Goal: Task Accomplishment & Management: Complete application form

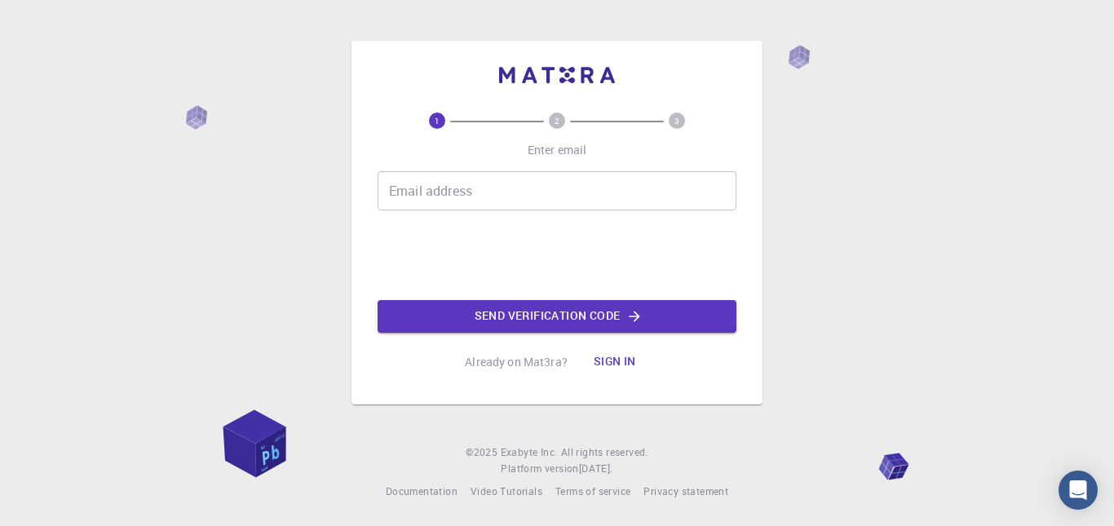
click at [469, 190] on input "Email address" at bounding box center [557, 190] width 359 height 39
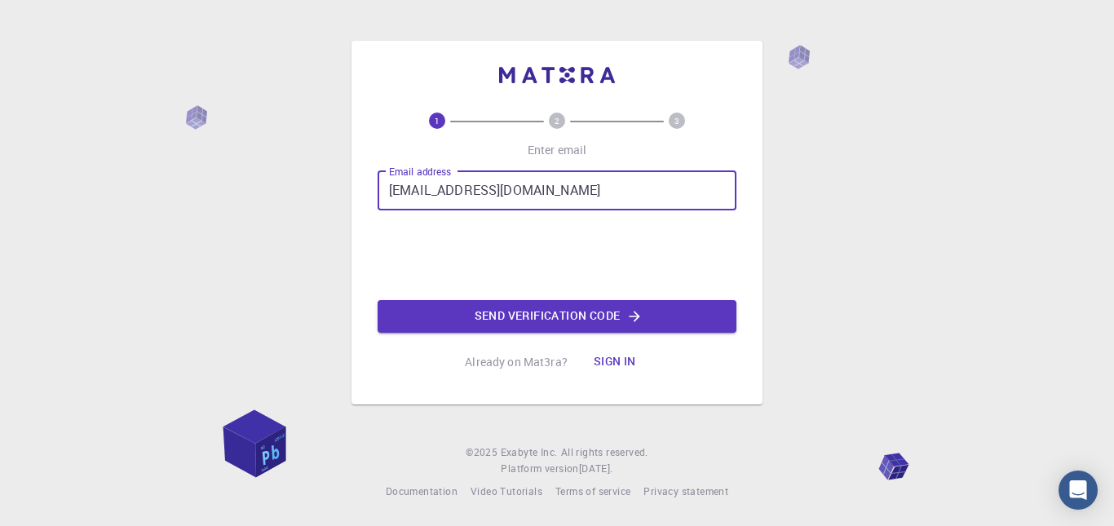
type input "abdulkareem@psmocollege.ac.in"
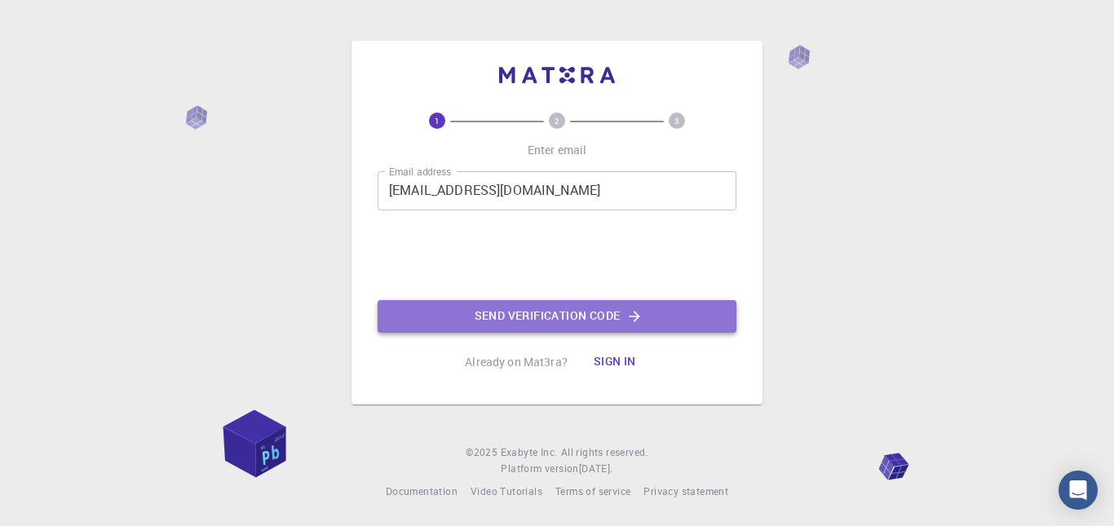
click at [547, 317] on button "Send verification code" at bounding box center [557, 316] width 359 height 33
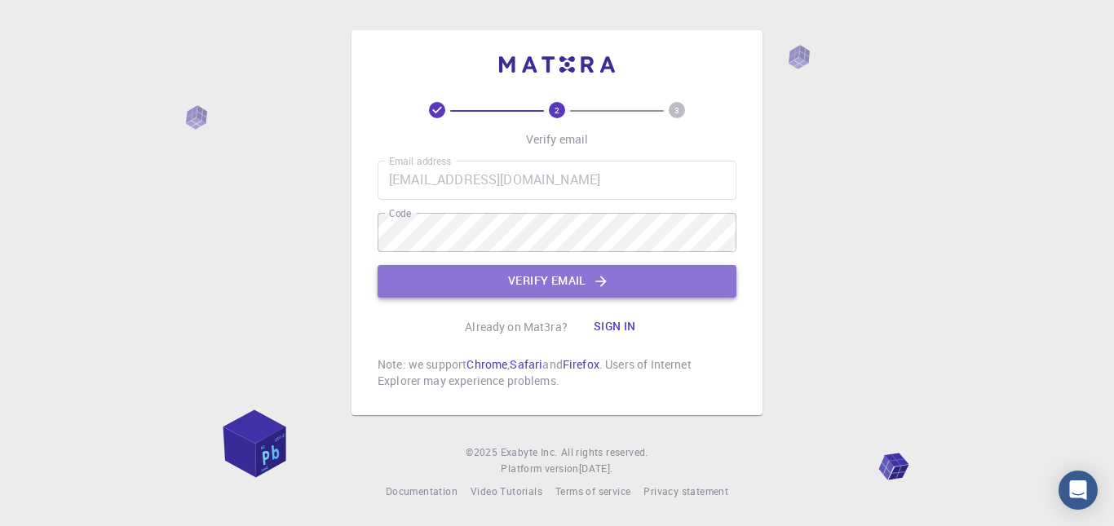
click at [533, 281] on button "Verify email" at bounding box center [557, 281] width 359 height 33
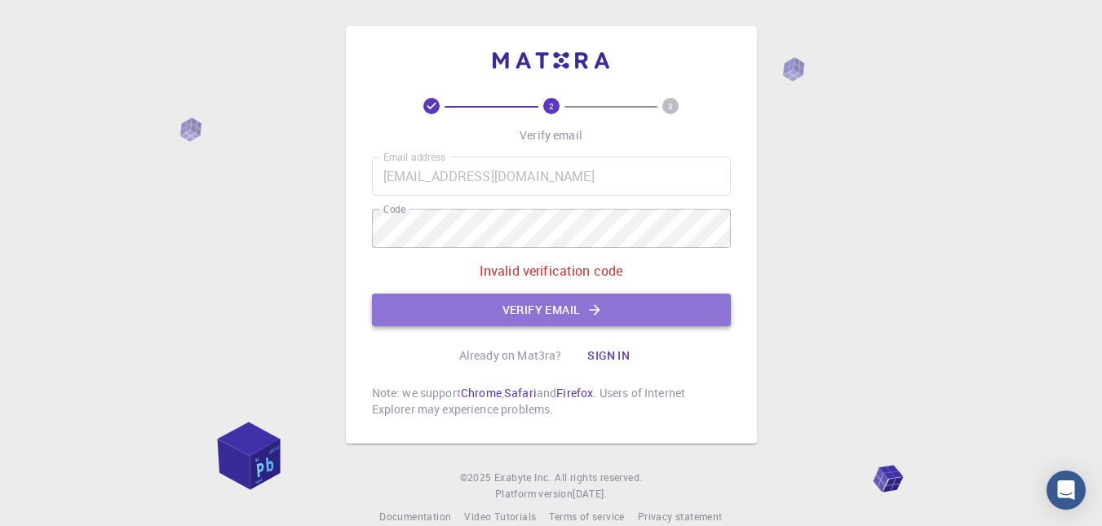
click at [559, 304] on button "Verify email" at bounding box center [551, 310] width 359 height 33
click at [556, 311] on button "Verify email" at bounding box center [551, 310] width 359 height 33
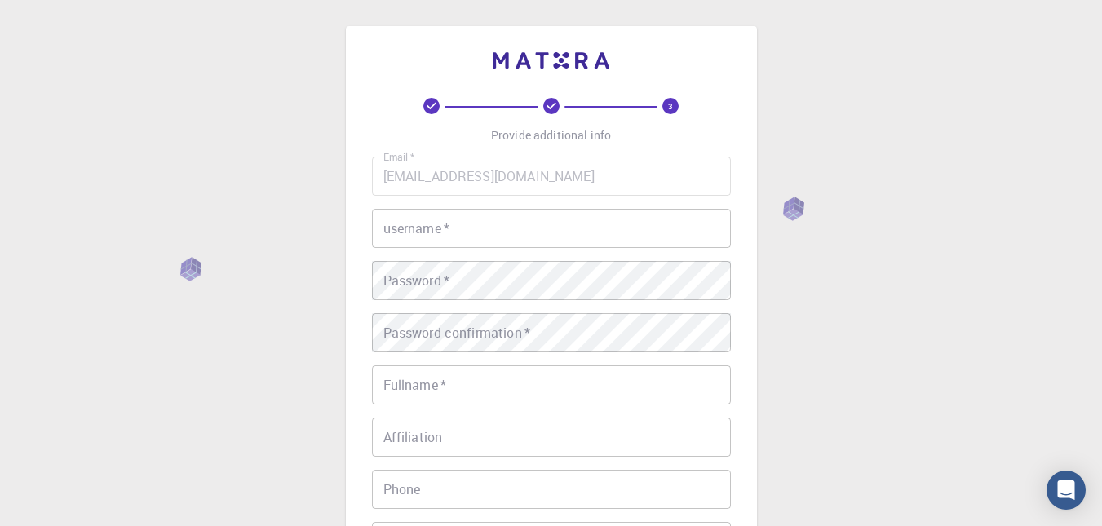
click at [522, 240] on input "username   *" at bounding box center [551, 228] width 359 height 39
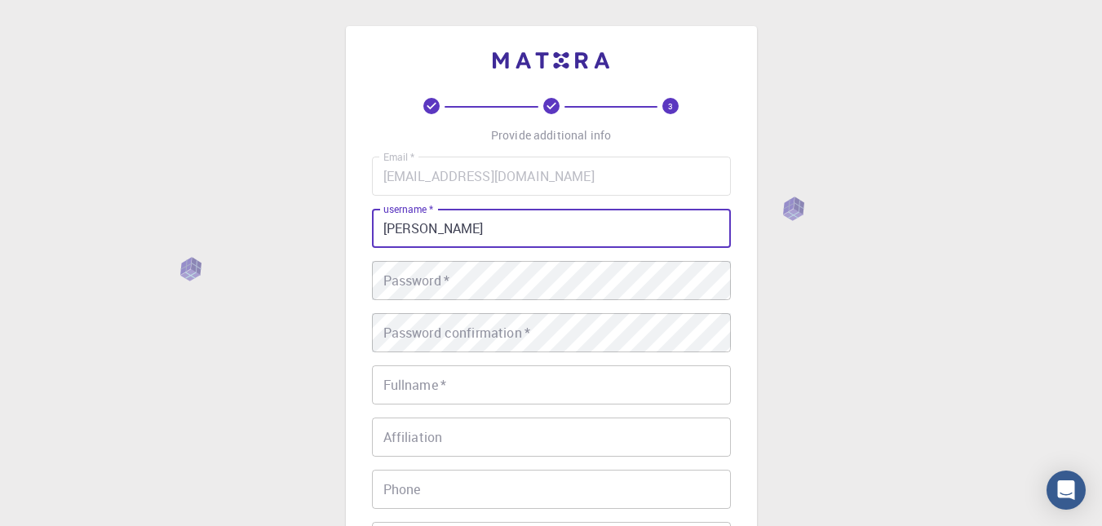
type input "ABDUL KAREEM"
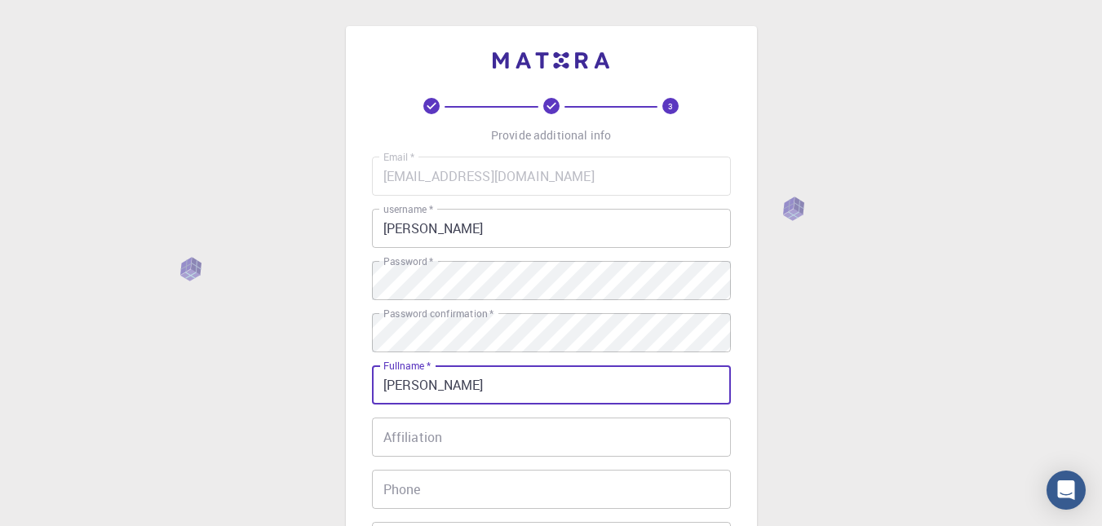
type input "ABDUL KAREEM T"
click at [440, 227] on input "ABDUL KAREEM" at bounding box center [551, 228] width 359 height 39
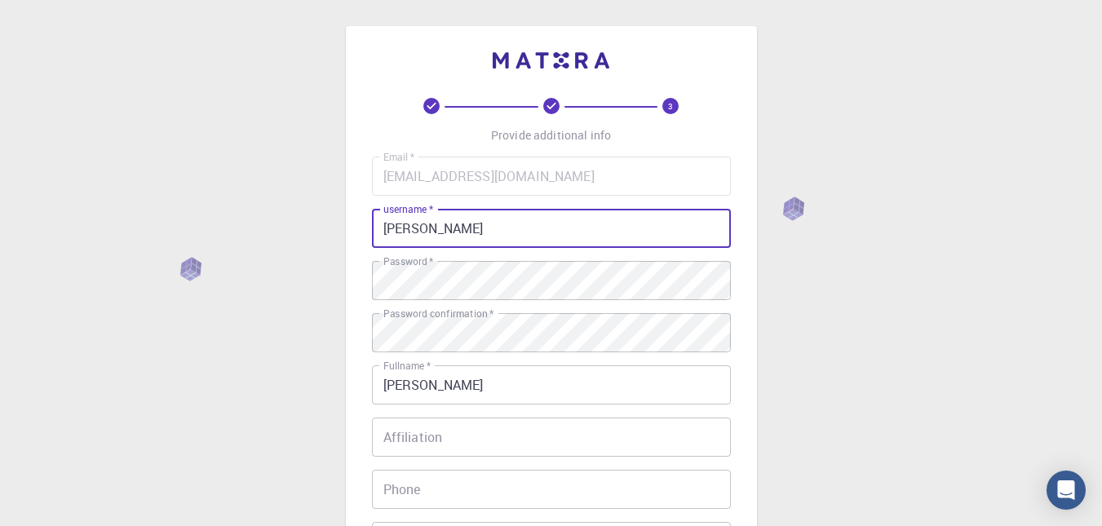
click at [440, 227] on input "ABDUL KAREEM" at bounding box center [551, 228] width 359 height 39
type input "abdulkareem"
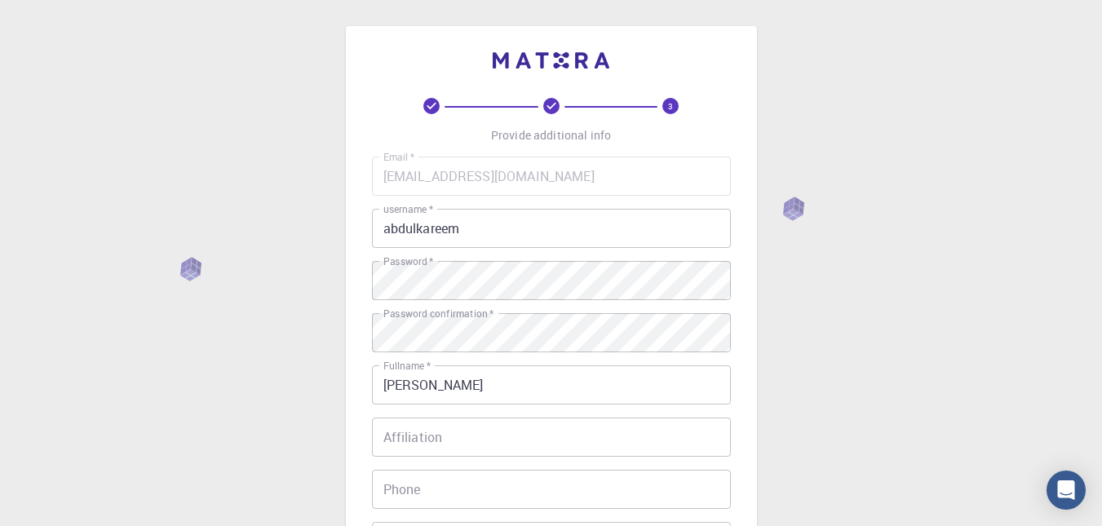
click at [816, 349] on div "3 Provide additional info Email   * abdulkareem@psmocollege.ac.in Email   * use…" at bounding box center [551, 415] width 1102 height 830
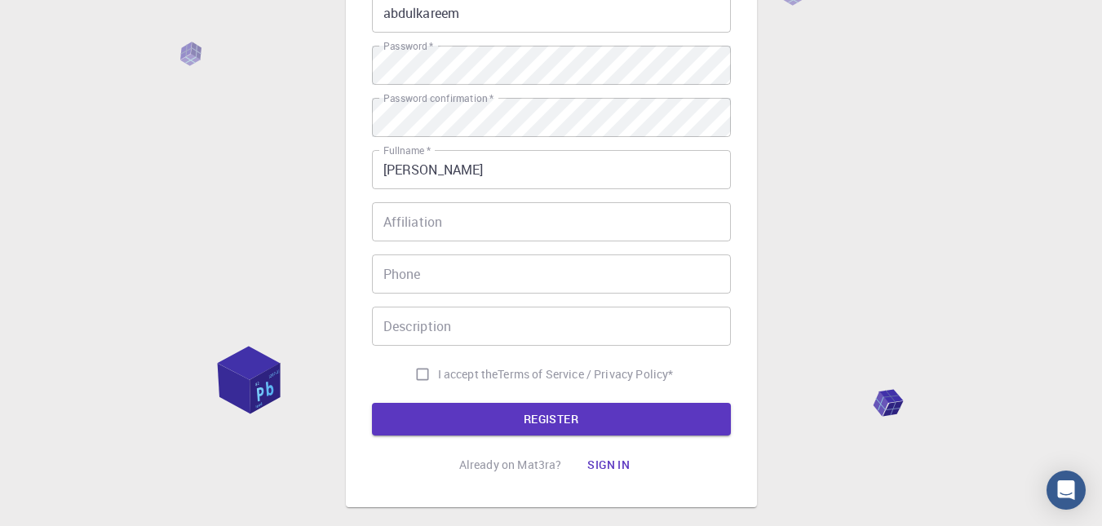
scroll to position [261, 0]
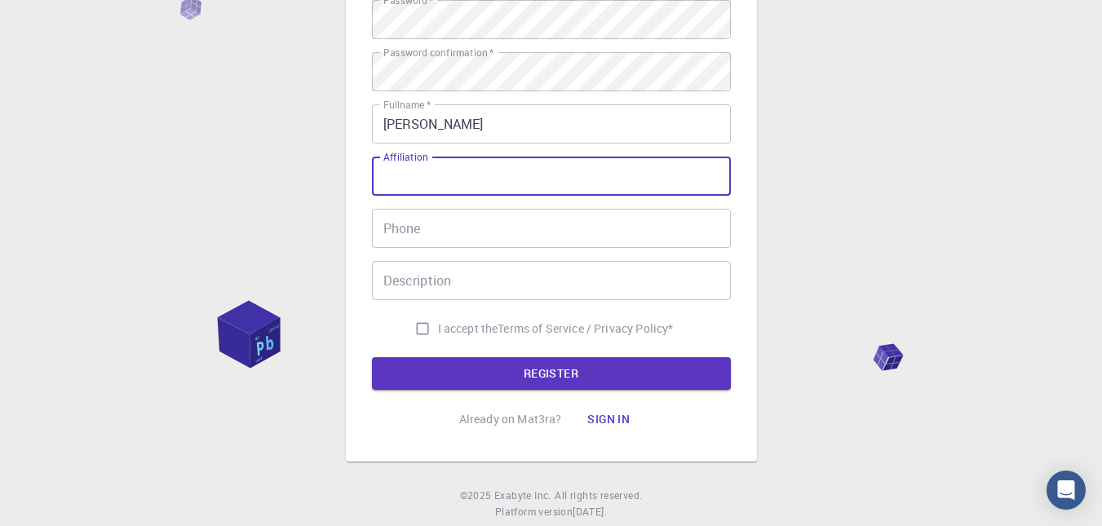
click at [444, 188] on input "Affiliation" at bounding box center [551, 176] width 359 height 39
type input "PSMO COLLEGE, TIRURANGADI"
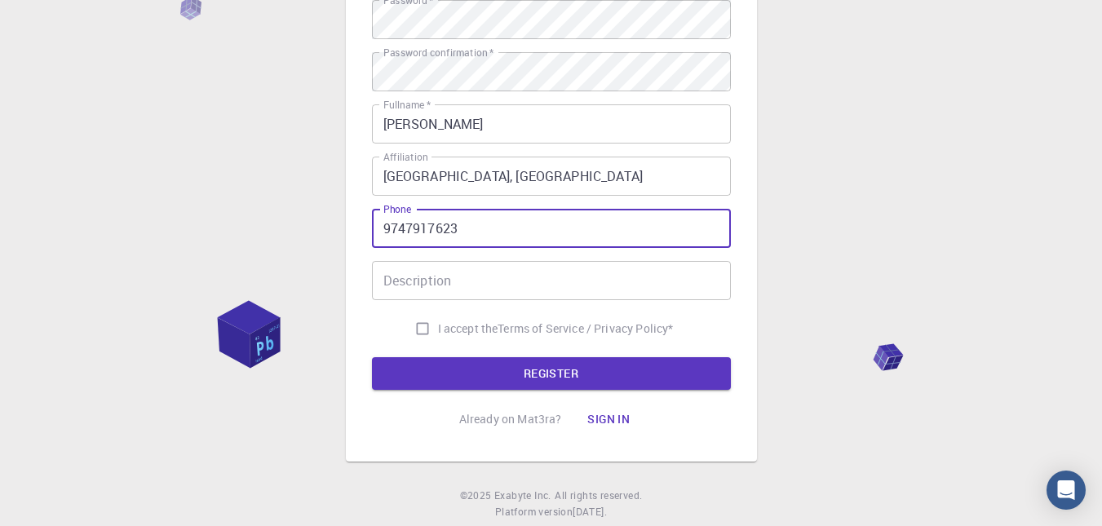
type input "9747917623"
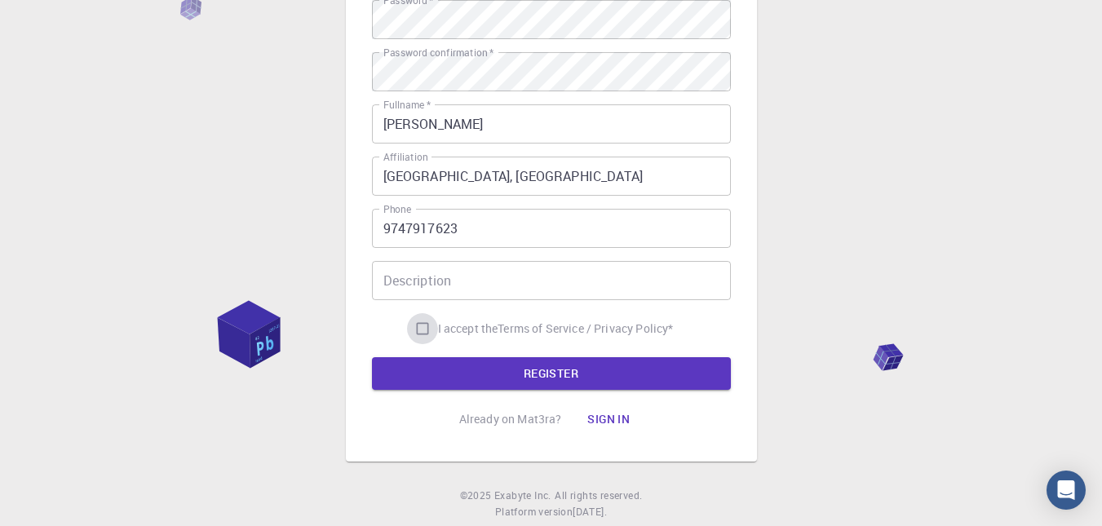
click at [412, 329] on input "I accept the Terms of Service / Privacy Policy *" at bounding box center [422, 328] width 31 height 31
checkbox input "true"
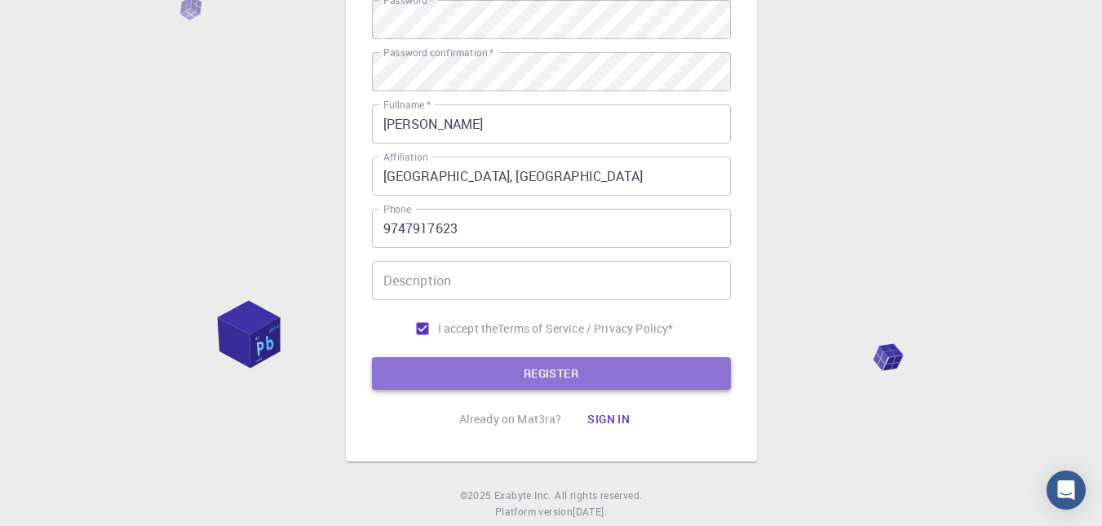
click at [478, 369] on button "REGISTER" at bounding box center [551, 373] width 359 height 33
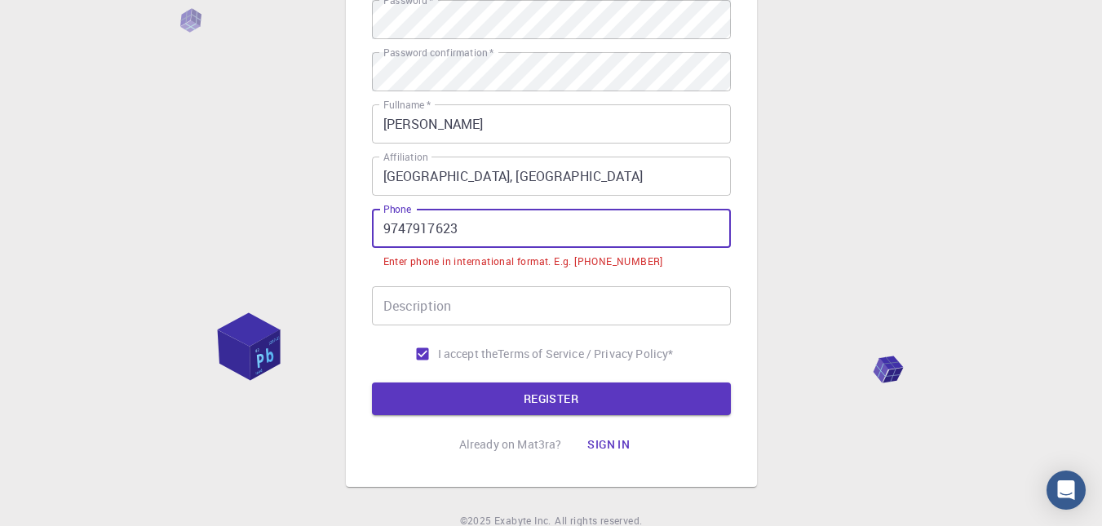
click at [384, 230] on input "9747917623" at bounding box center [551, 228] width 359 height 39
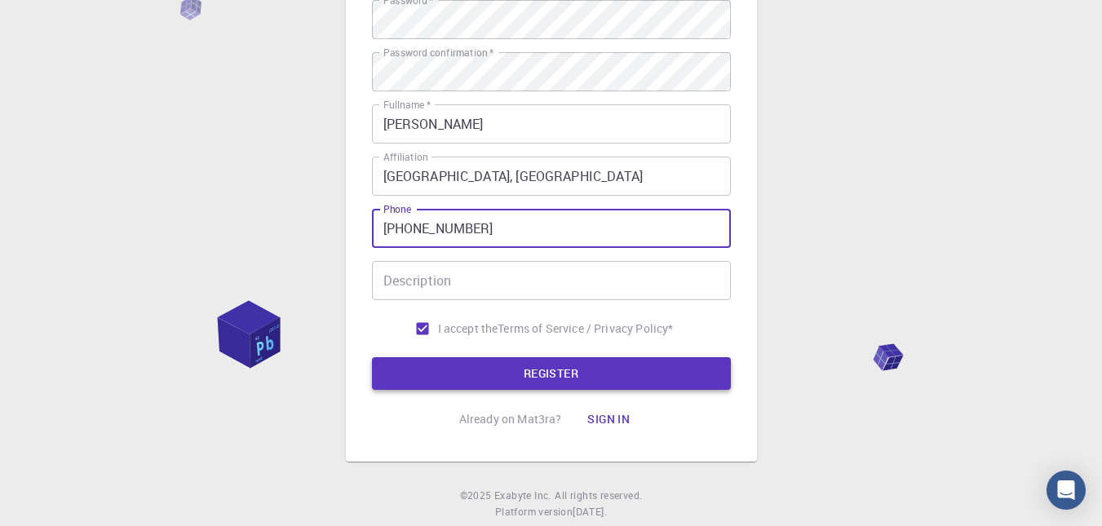
type input "+919747917623"
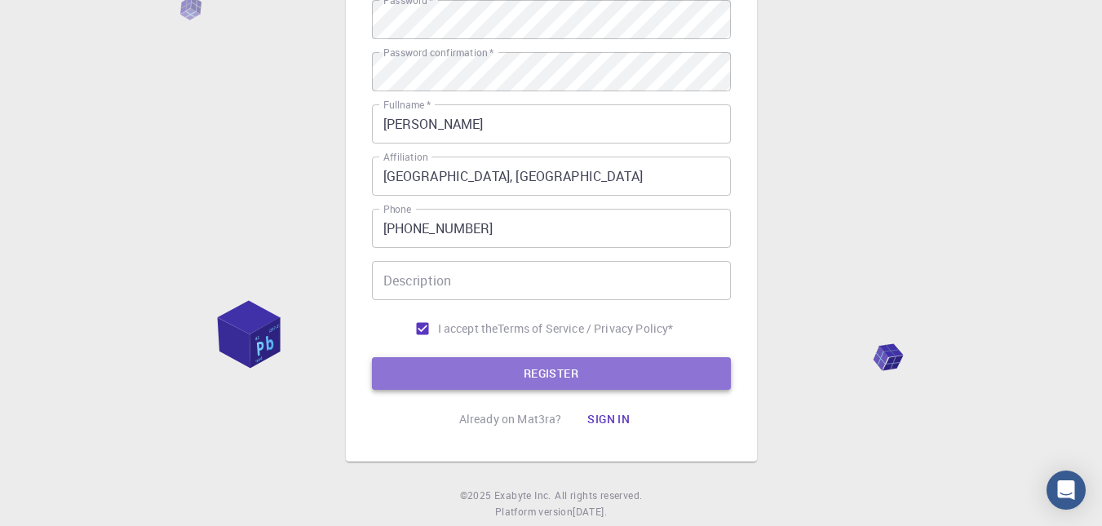
click at [512, 375] on button "REGISTER" at bounding box center [551, 373] width 359 height 33
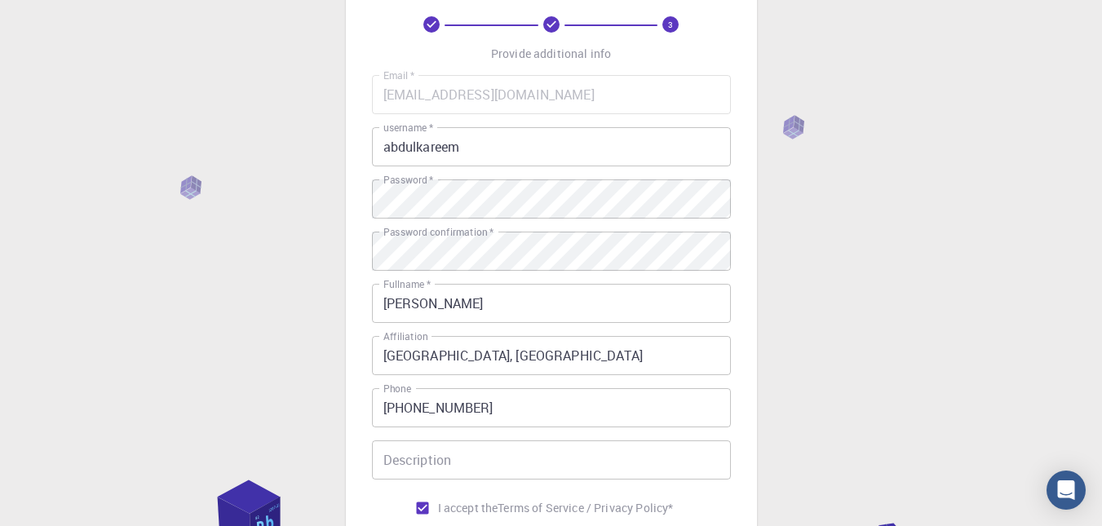
scroll to position [304, 0]
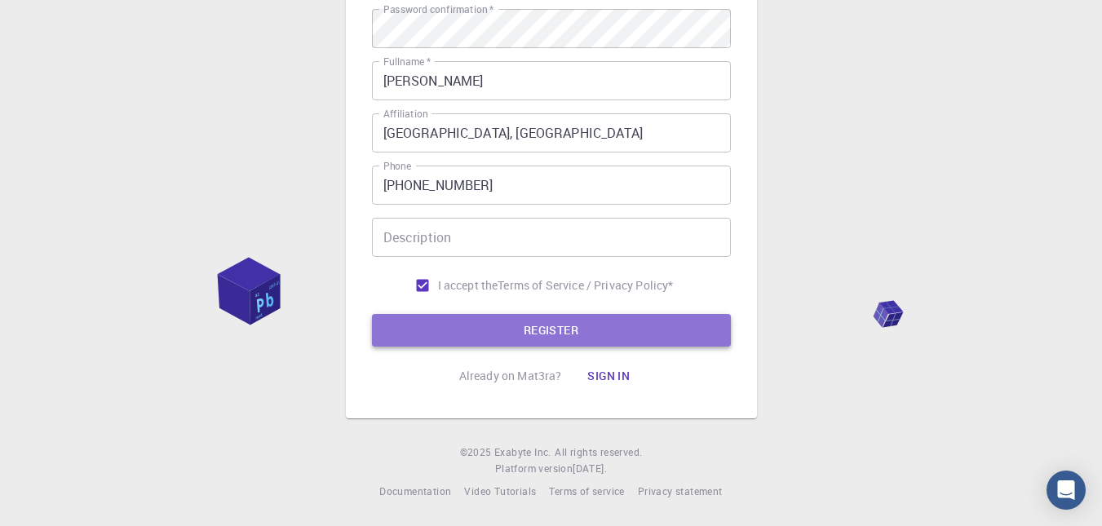
click at [575, 331] on button "REGISTER" at bounding box center [551, 330] width 359 height 33
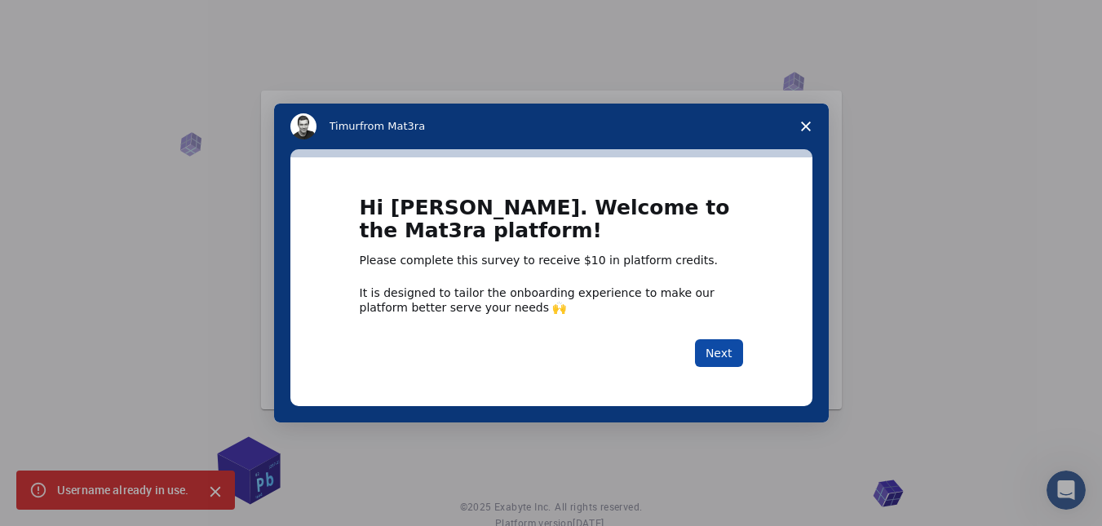
click at [711, 354] on button "Next" at bounding box center [719, 353] width 48 height 28
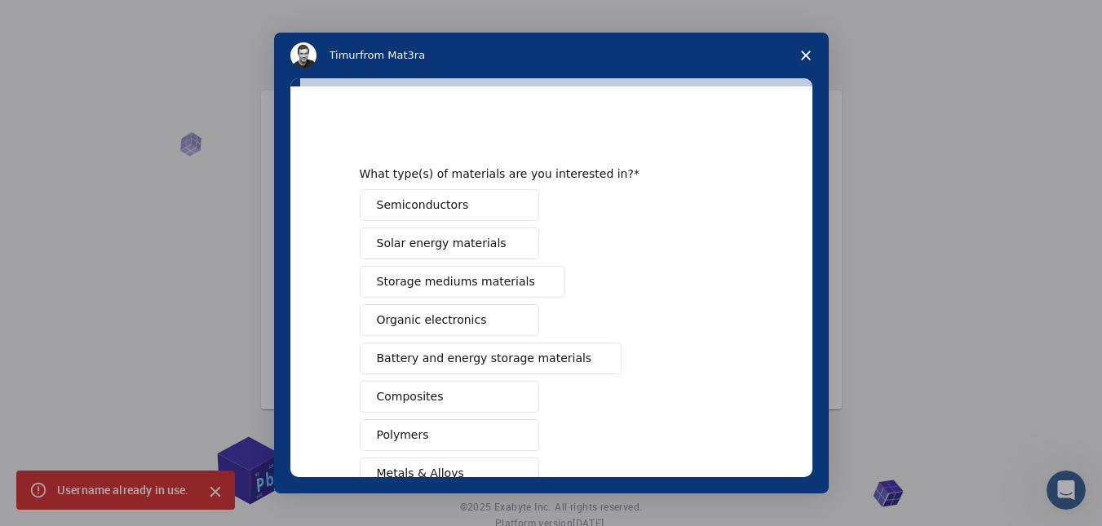
click at [457, 202] on button "Semiconductors" at bounding box center [449, 205] width 179 height 32
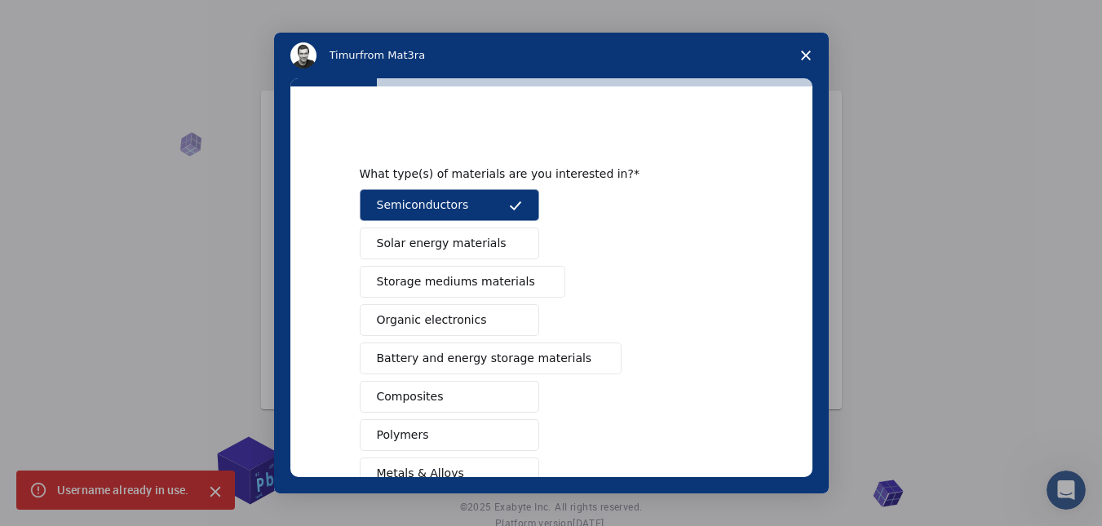
click at [439, 239] on span "Solar energy materials" at bounding box center [442, 243] width 130 height 17
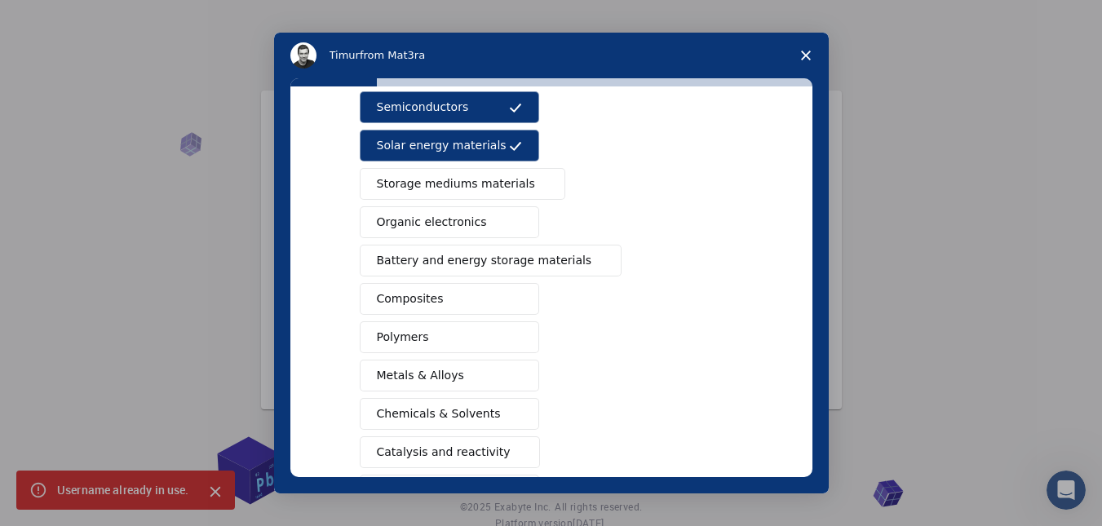
scroll to position [112, 0]
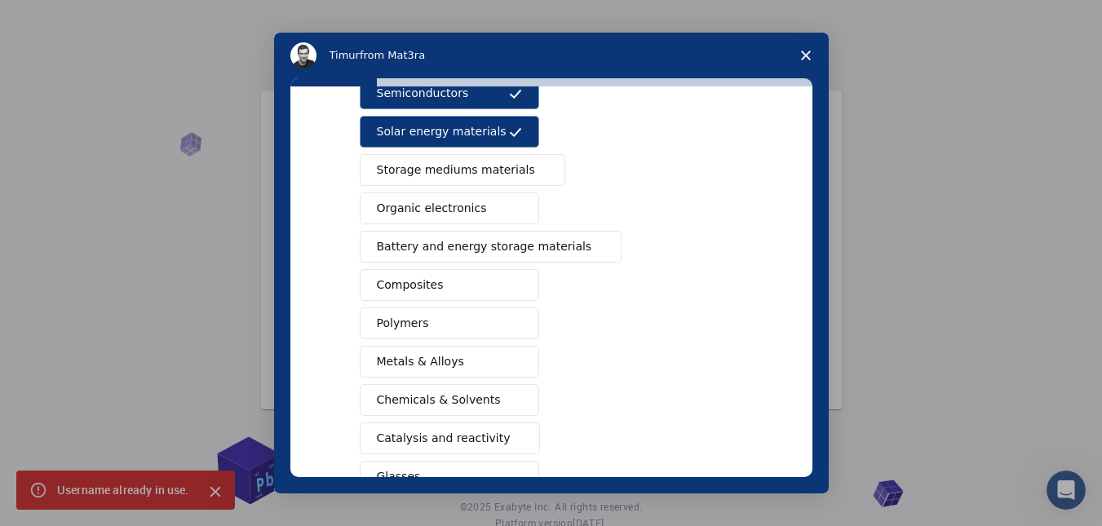
click at [455, 281] on button "Composites" at bounding box center [449, 285] width 179 height 32
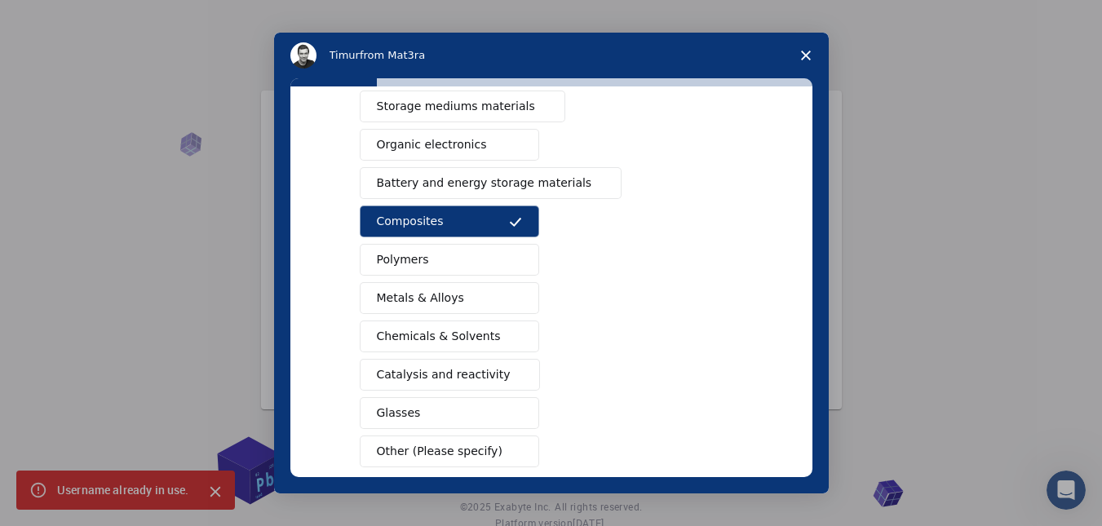
scroll to position [174, 0]
click at [488, 191] on span "Battery and energy storage materials" at bounding box center [484, 184] width 215 height 17
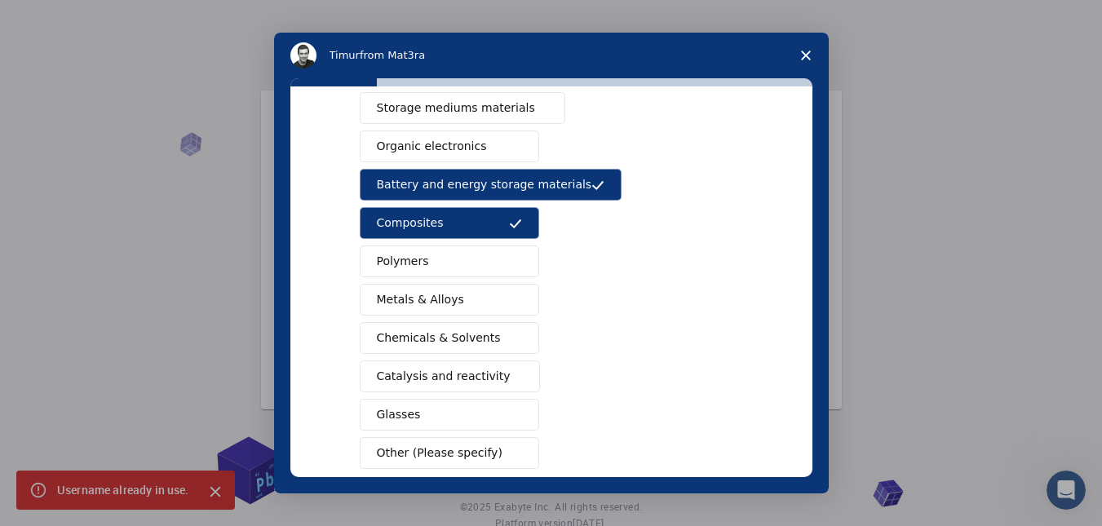
click at [468, 343] on span "Chemicals & Solvents" at bounding box center [439, 337] width 124 height 17
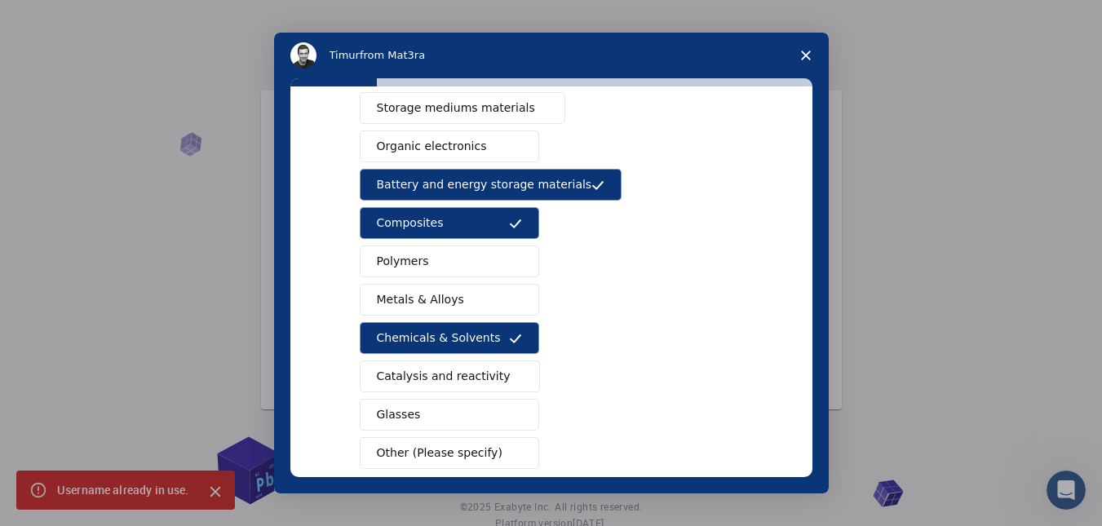
click at [462, 373] on span "Catalysis and reactivity" at bounding box center [444, 376] width 134 height 17
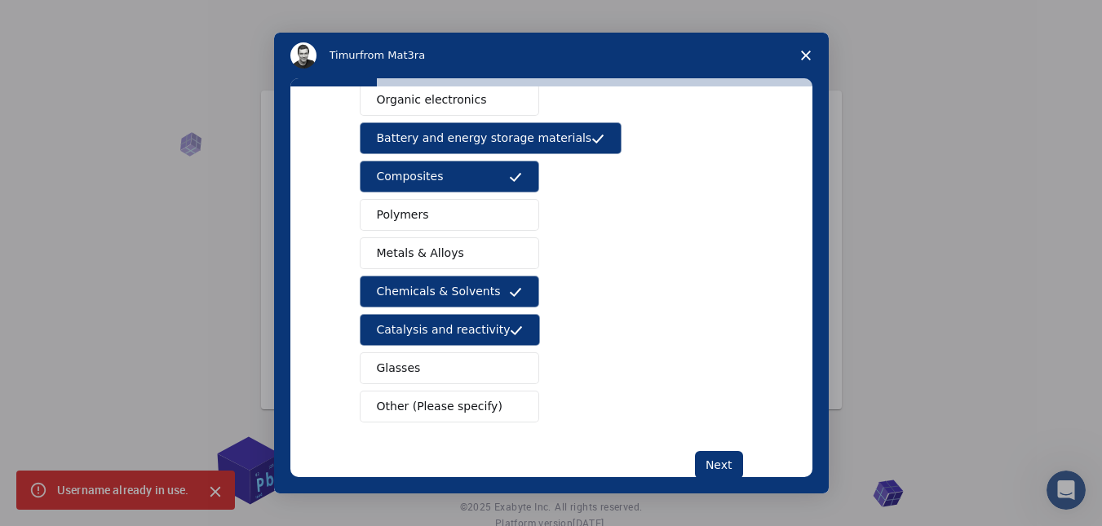
scroll to position [227, 0]
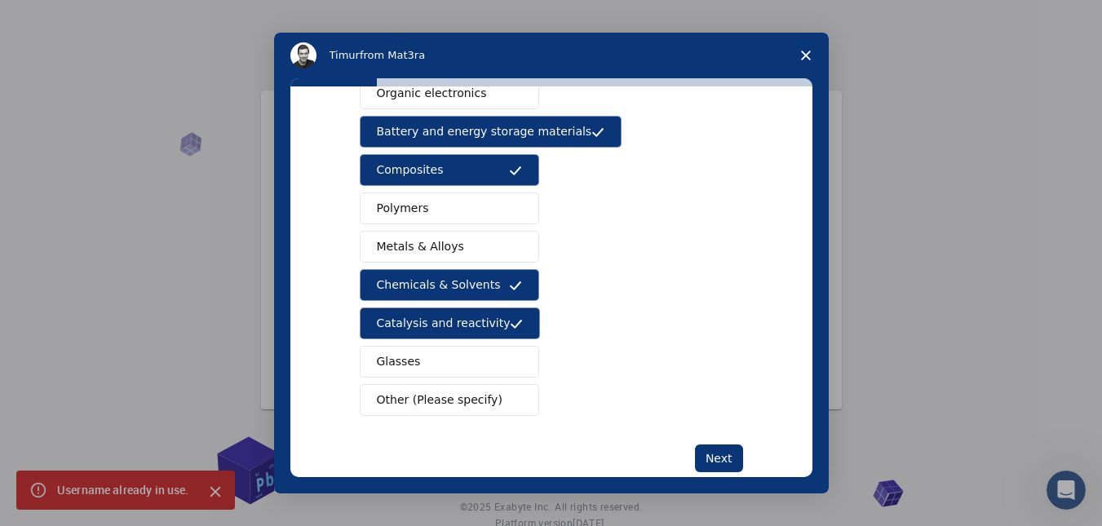
click at [492, 208] on button "Polymers" at bounding box center [449, 208] width 179 height 32
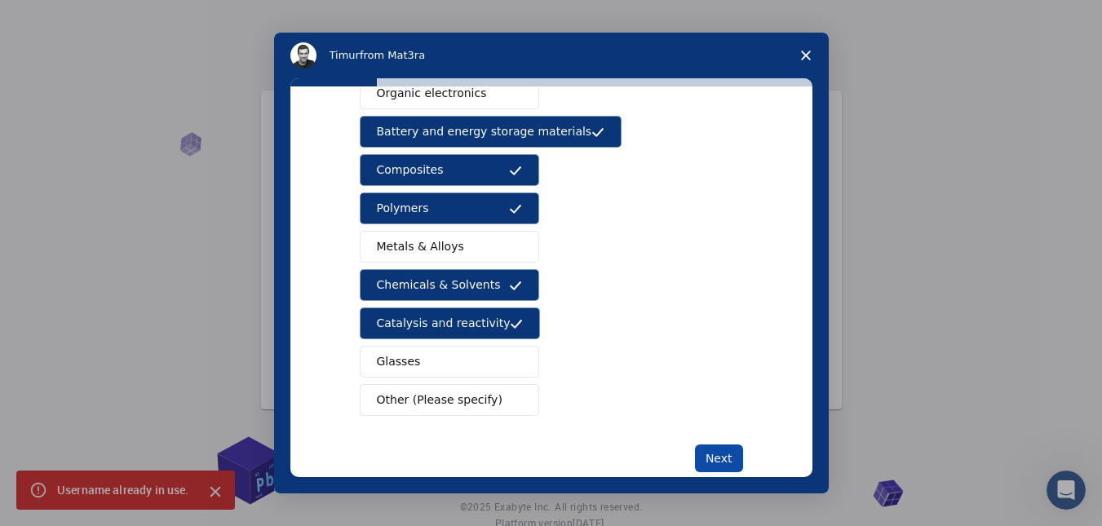
click at [709, 450] on button "Next" at bounding box center [719, 458] width 48 height 28
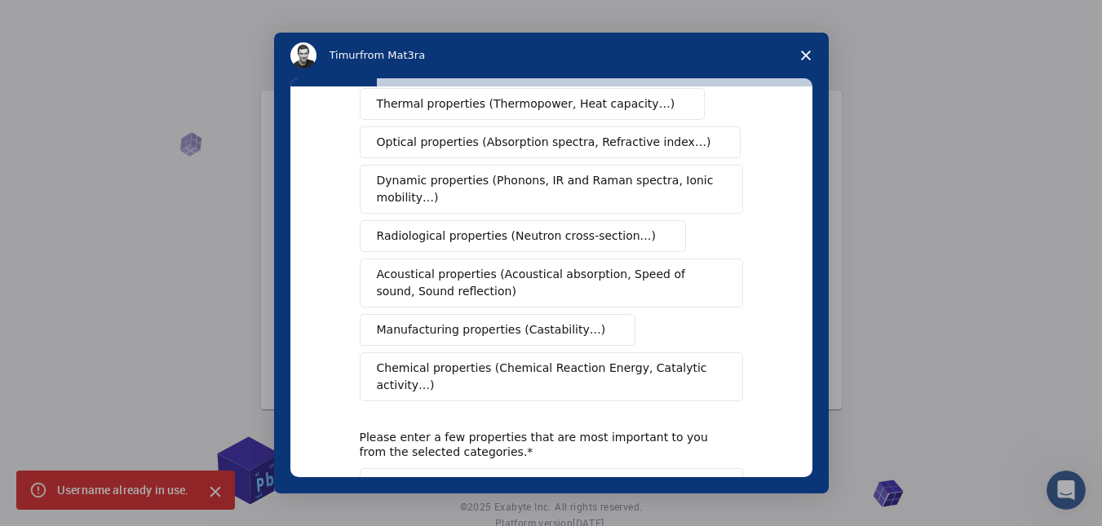
scroll to position [0, 0]
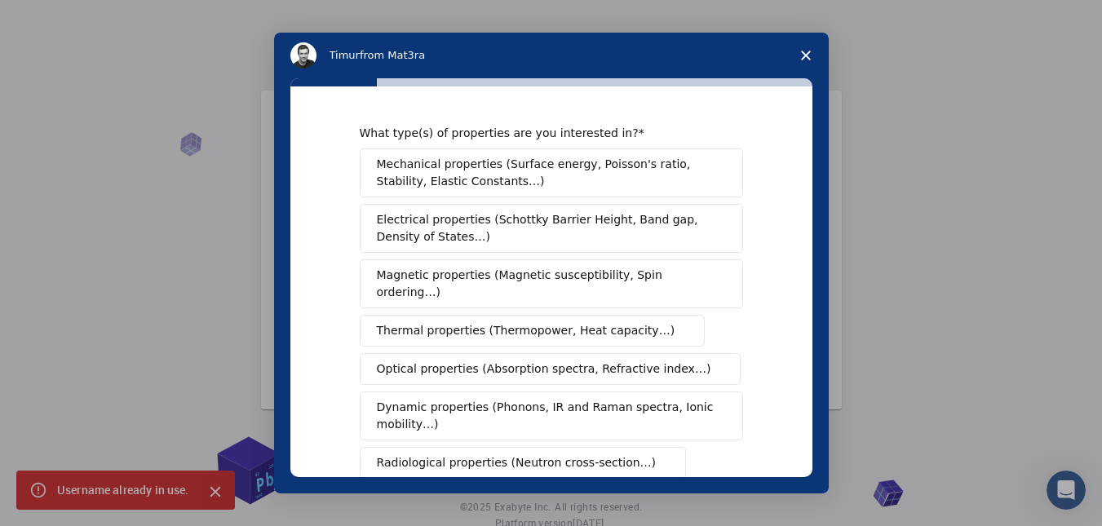
click at [647, 212] on span "Electrical properties (Schottky Barrier Height, Band gap, Density of States…)" at bounding box center [546, 228] width 339 height 34
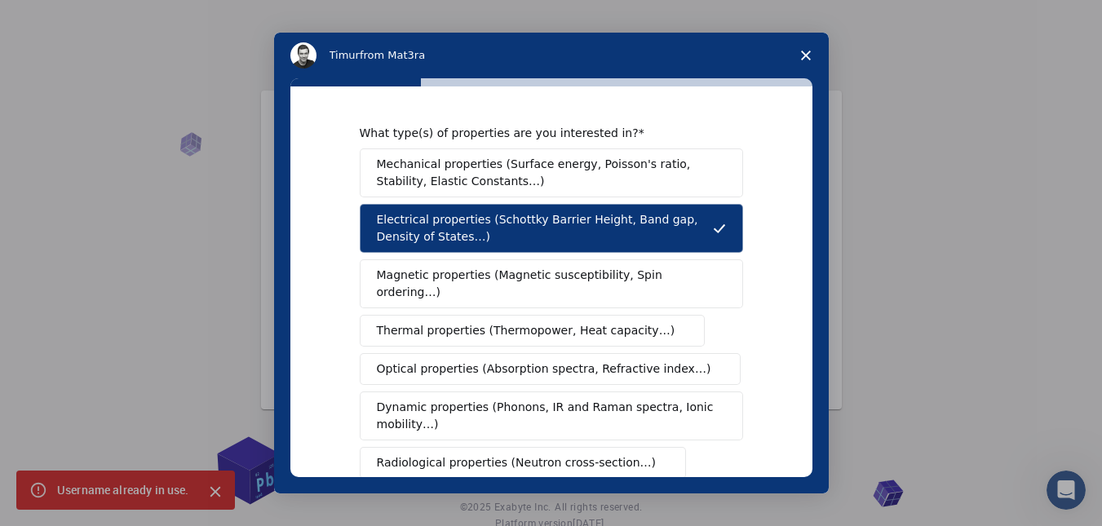
click at [603, 405] on span "Dynamic properties (Phonons, IR and Raman spectra, Ionic mobility…)" at bounding box center [546, 416] width 338 height 34
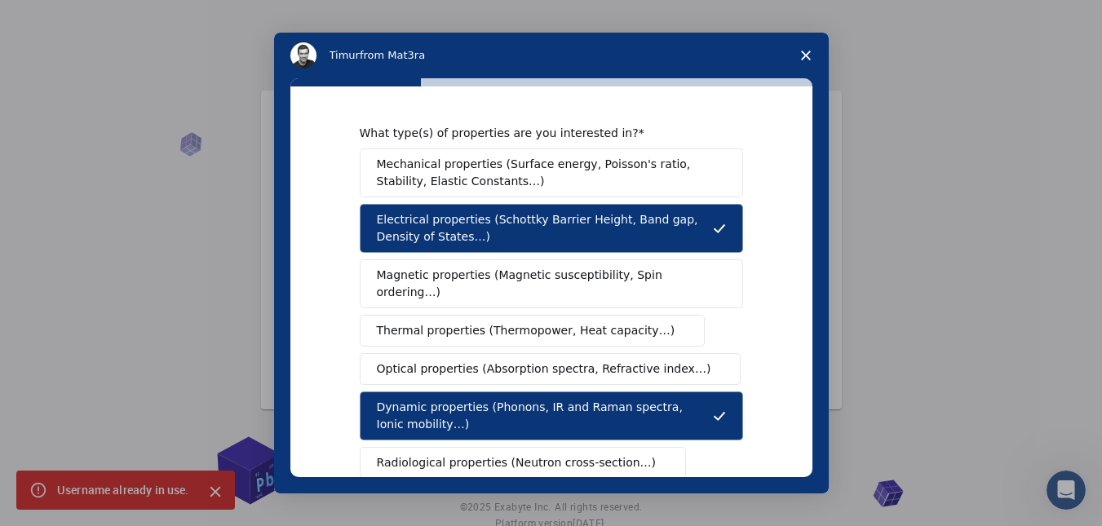
click at [569, 360] on span "Optical properties (Absorption spectra, Refractive index…)" at bounding box center [544, 368] width 334 height 17
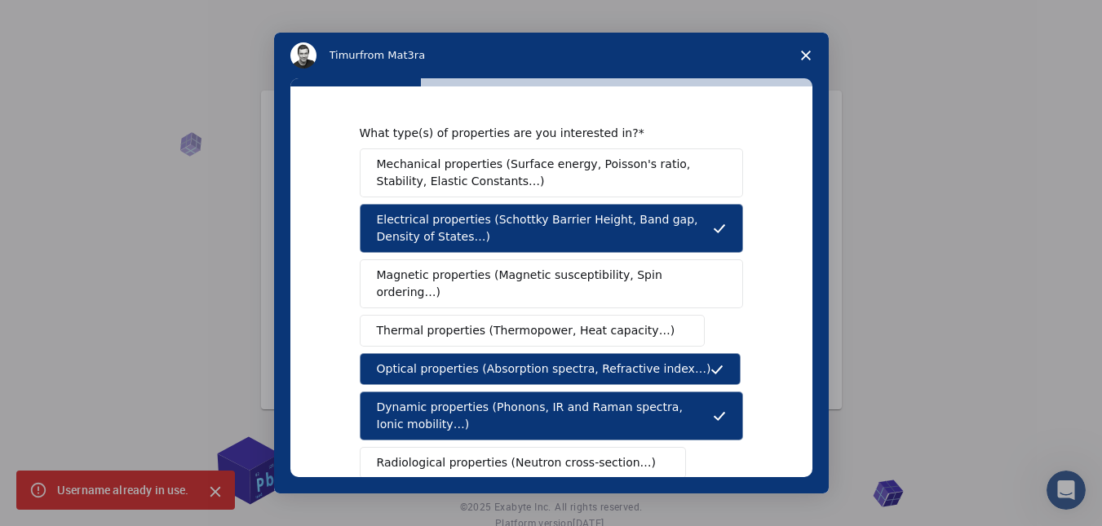
click at [538, 262] on button "Magnetic properties (Magnetic susceptibility, Spin ordering…)" at bounding box center [551, 283] width 383 height 49
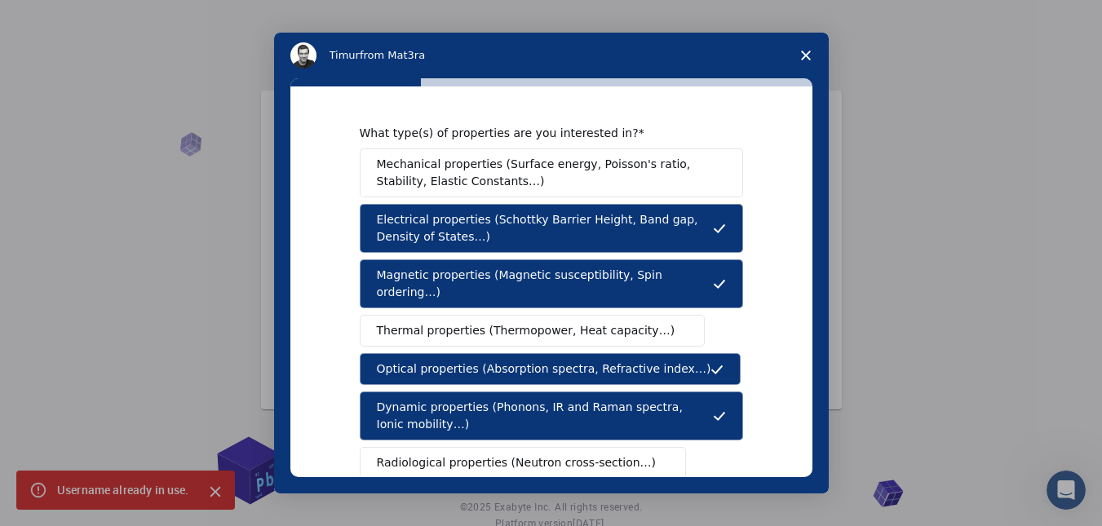
click at [692, 179] on span "Mechanical properties (Surface energy, Poisson's ratio, Stability, Elastic Cons…" at bounding box center [547, 173] width 340 height 34
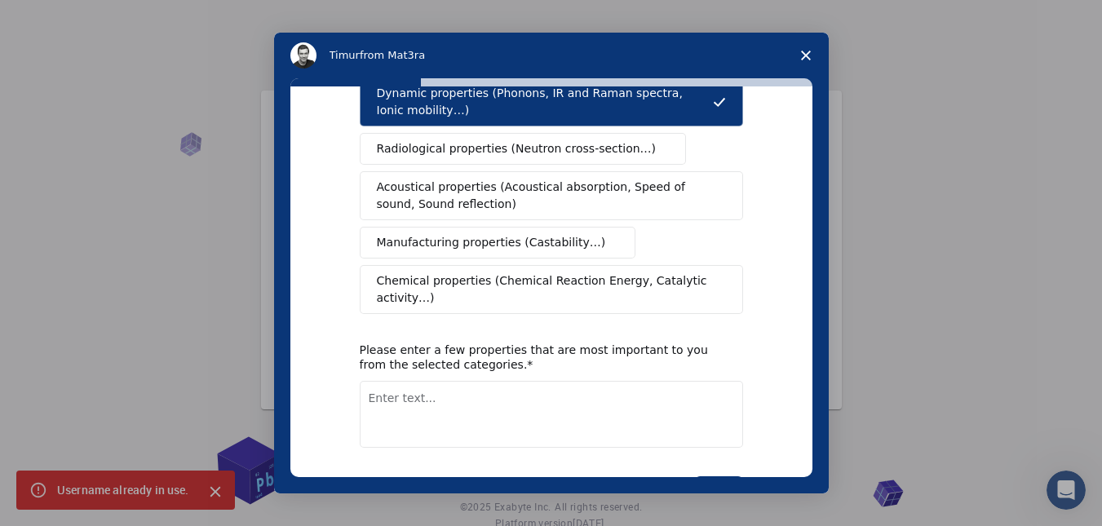
scroll to position [316, 0]
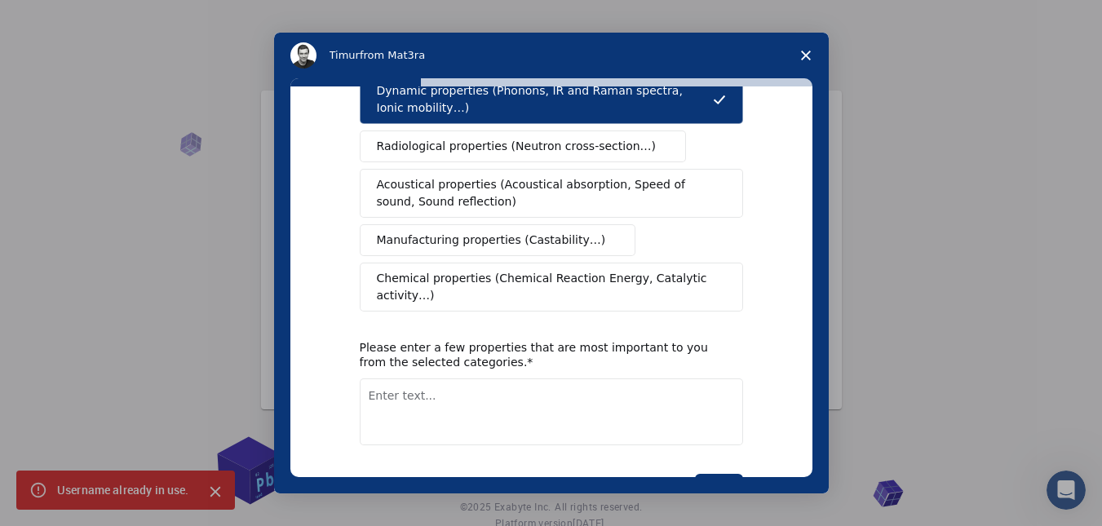
click at [643, 270] on span "Chemical properties (Chemical Reaction Energy, Catalytic activity…)" at bounding box center [546, 287] width 338 height 34
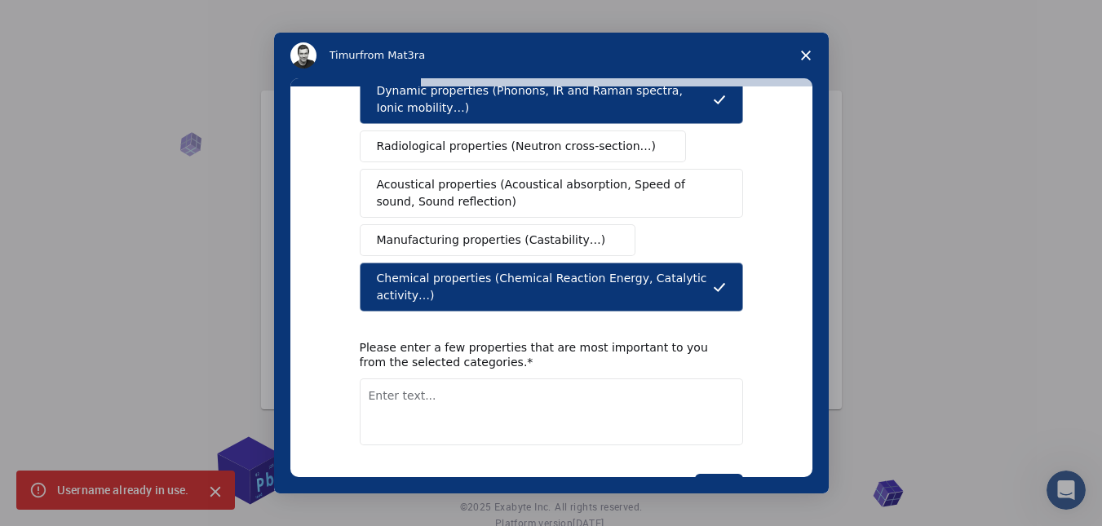
click at [714, 387] on textarea "Enter text..." at bounding box center [551, 411] width 383 height 67
click at [730, 474] on button "Next" at bounding box center [719, 488] width 48 height 28
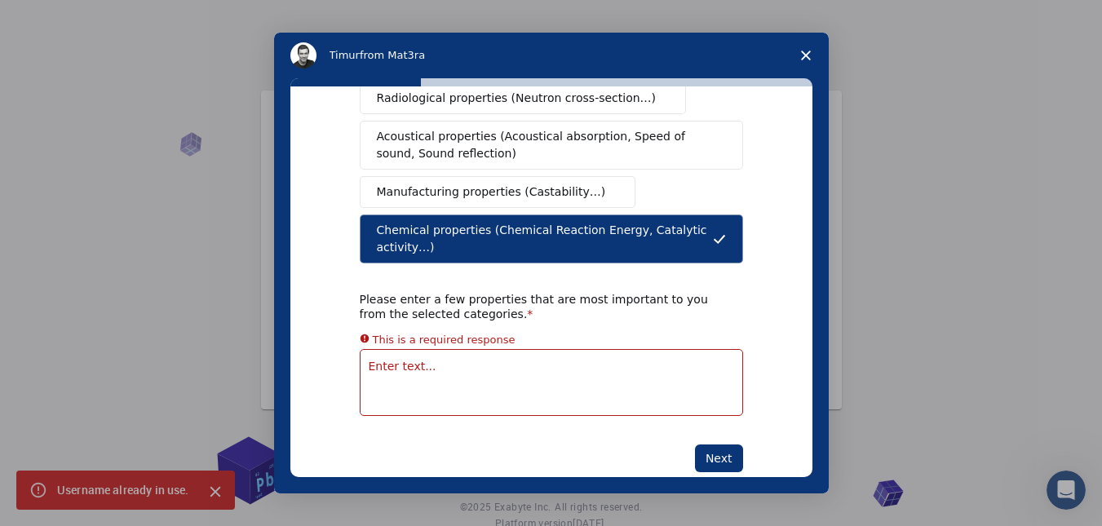
scroll to position [346, 0]
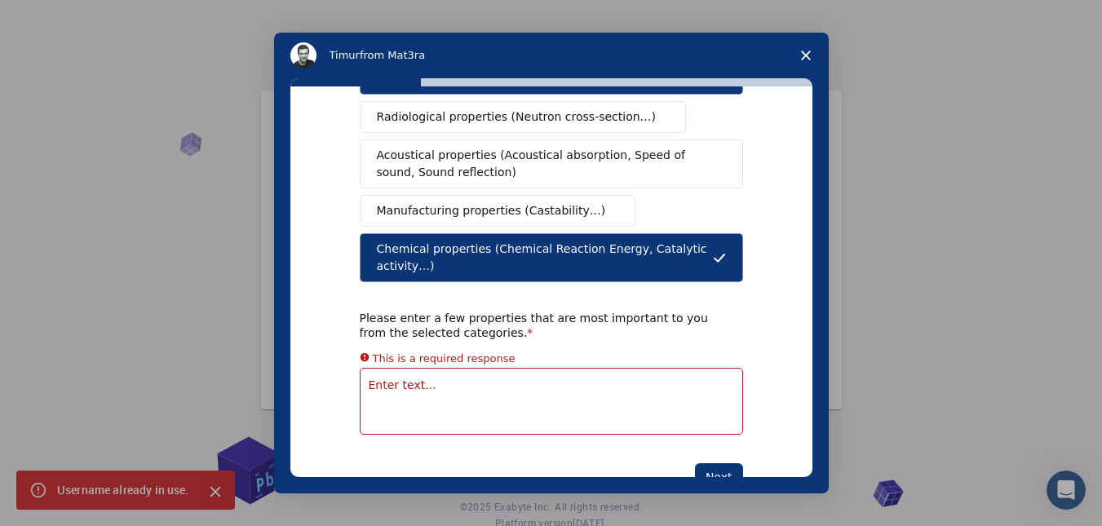
click at [635, 378] on textarea "Enter text..." at bounding box center [551, 401] width 383 height 67
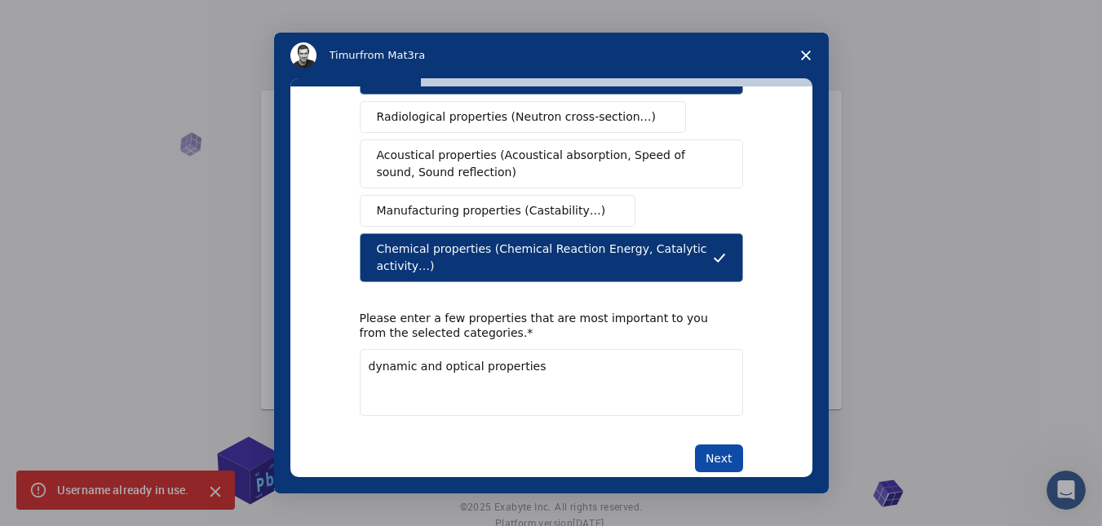
type textarea "dynamic and optical properties"
click at [713, 444] on button "Next" at bounding box center [719, 458] width 48 height 28
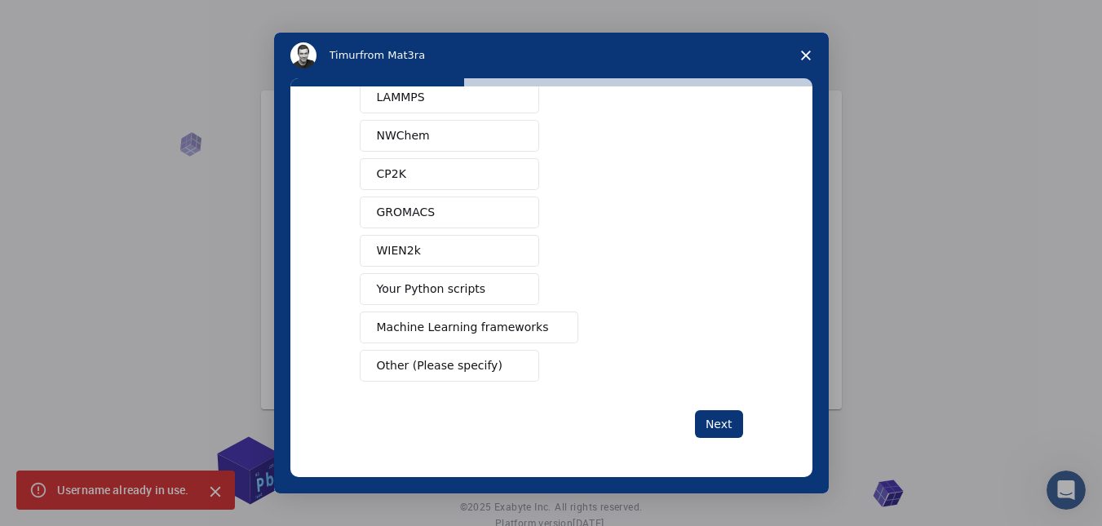
scroll to position [0, 0]
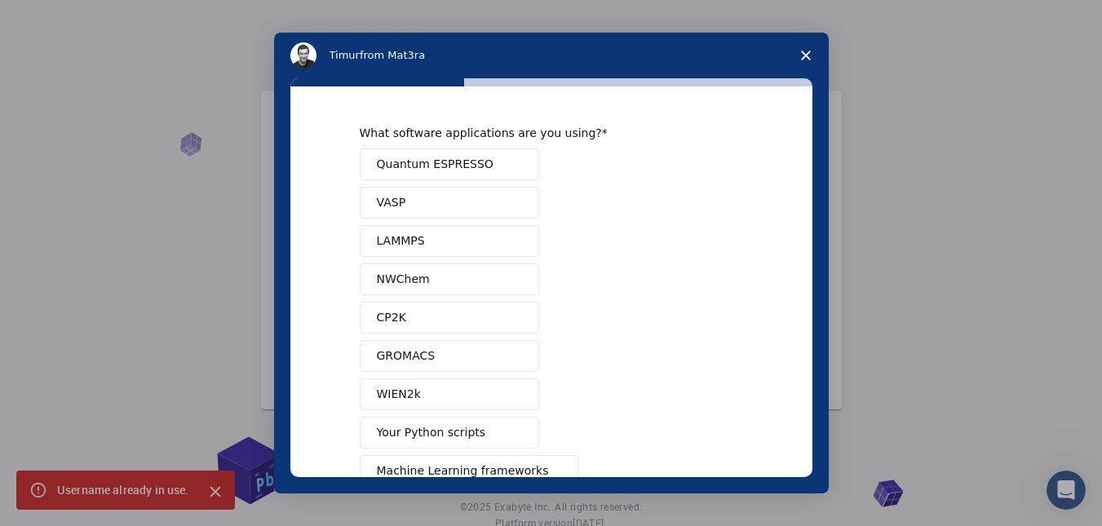
click at [453, 162] on span "Quantum ESPRESSO" at bounding box center [435, 164] width 117 height 17
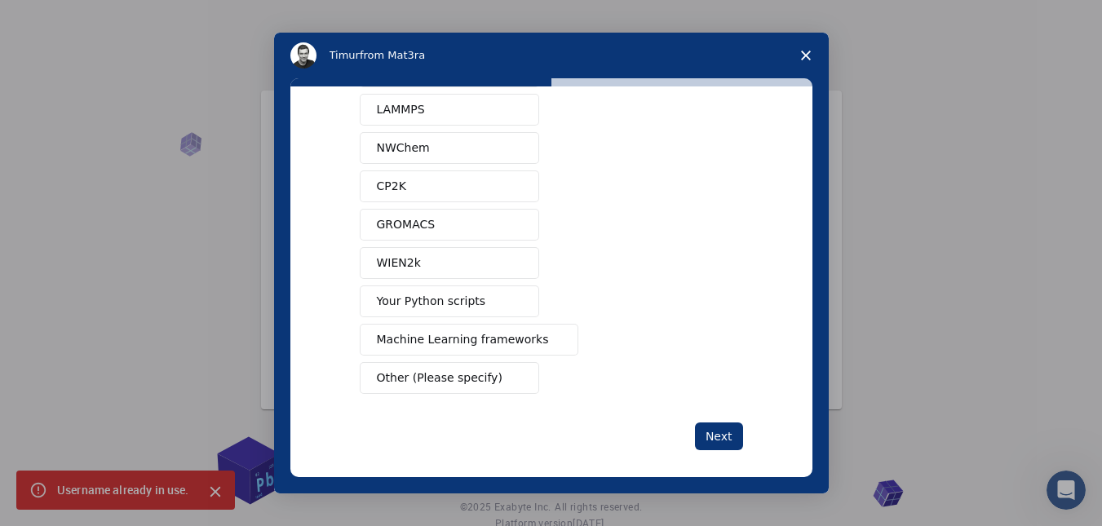
scroll to position [135, 0]
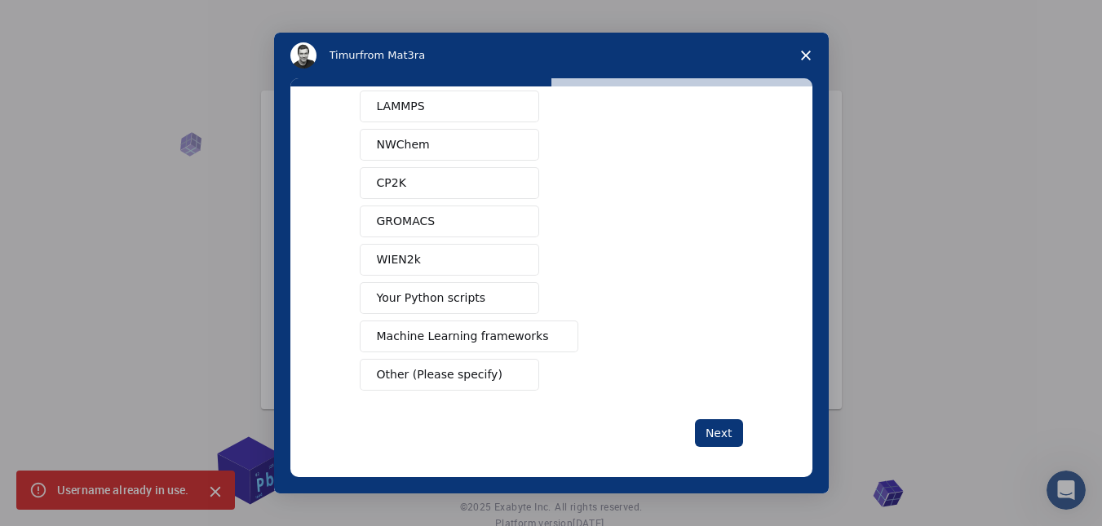
click at [457, 300] on span "Your Python scripts" at bounding box center [431, 297] width 109 height 17
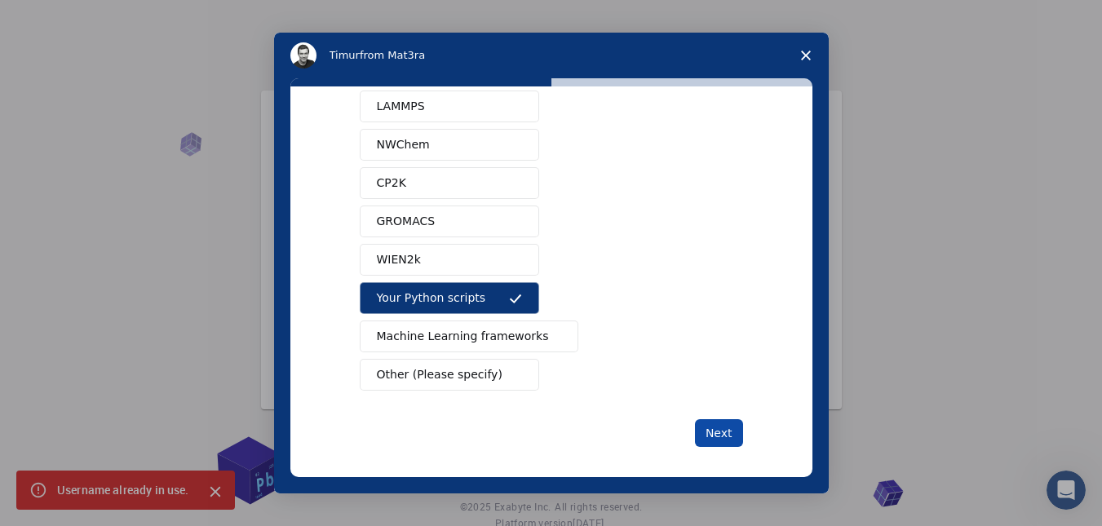
click at [720, 443] on button "Next" at bounding box center [719, 433] width 48 height 28
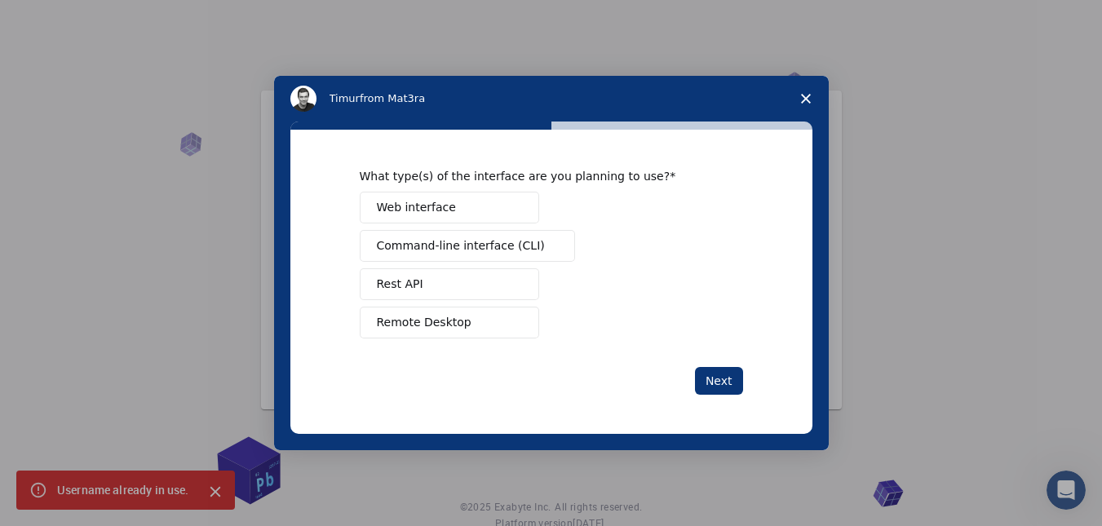
scroll to position [0, 0]
click at [429, 201] on span "Web interface" at bounding box center [416, 207] width 79 height 17
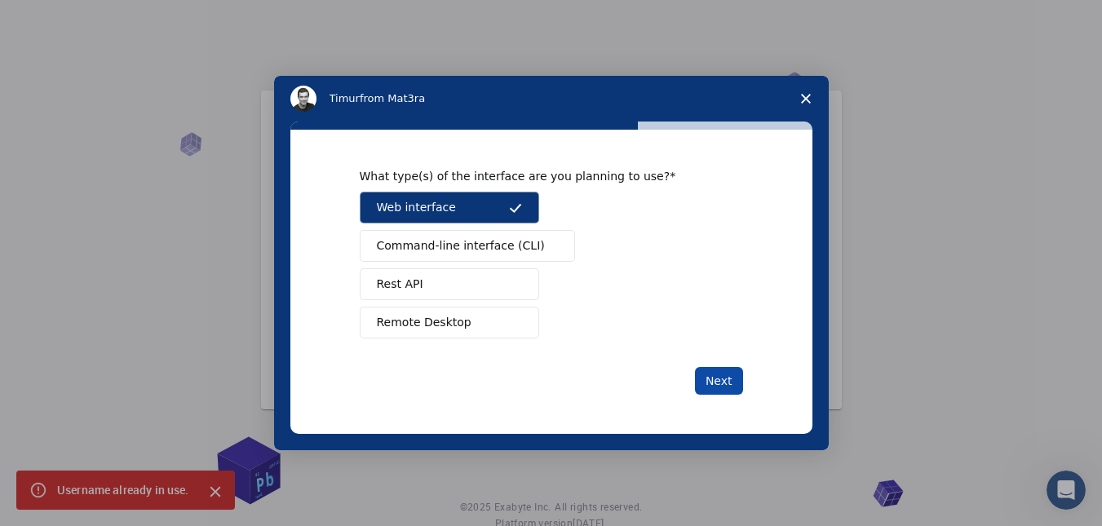
click at [715, 380] on button "Next" at bounding box center [719, 381] width 48 height 28
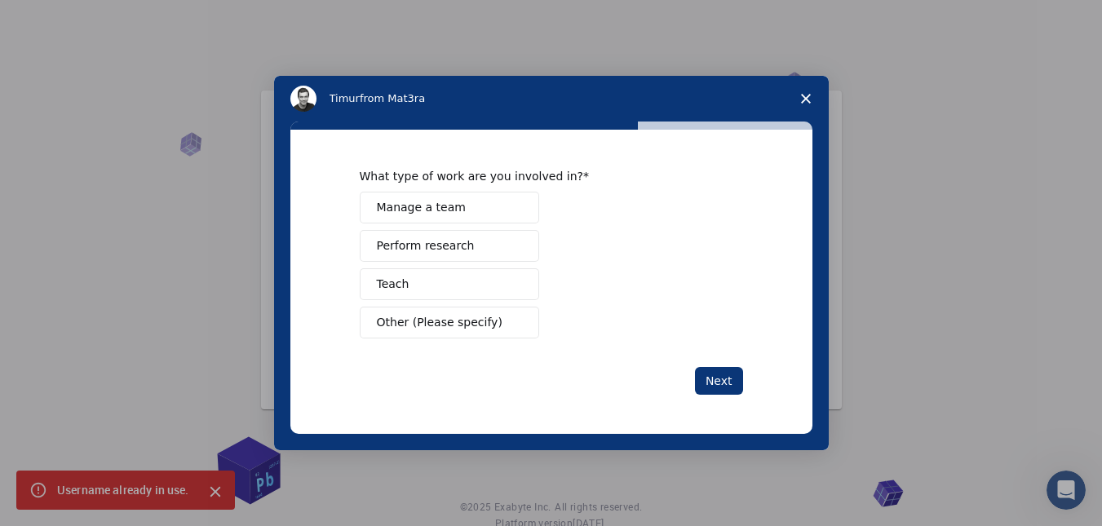
click at [497, 233] on button "Perform research" at bounding box center [449, 246] width 179 height 32
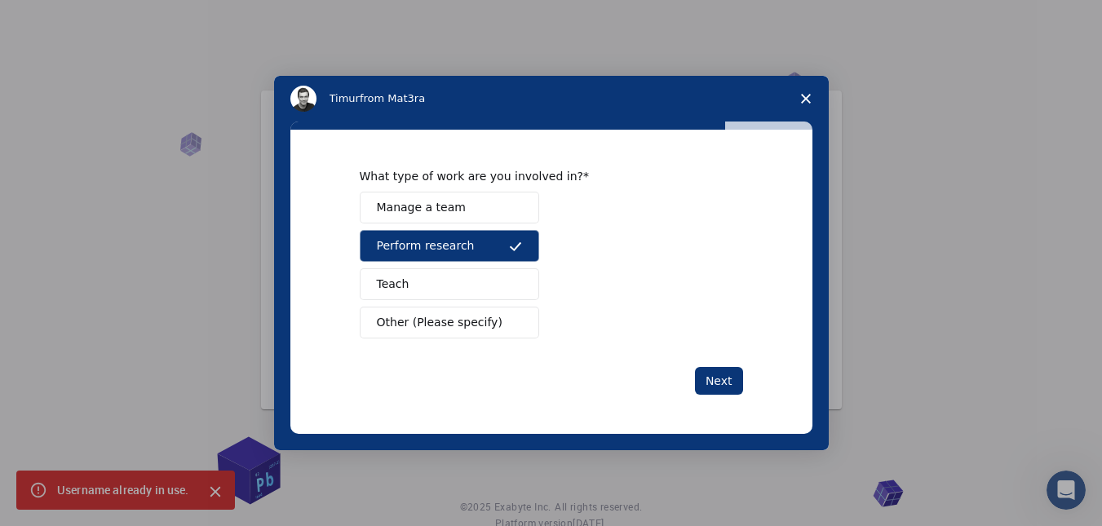
click at [476, 281] on button "Teach" at bounding box center [449, 284] width 179 height 32
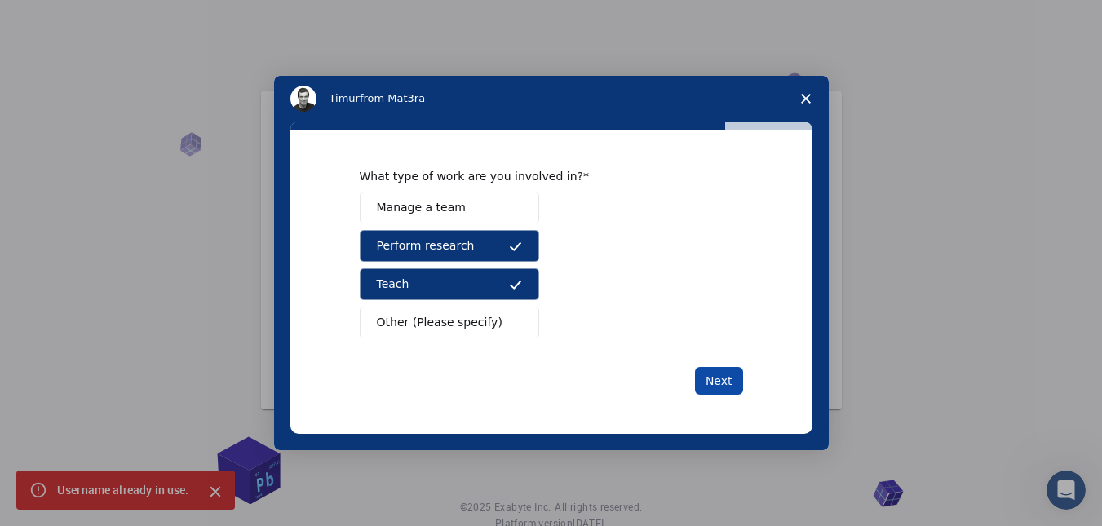
click at [722, 378] on button "Next" at bounding box center [719, 381] width 48 height 28
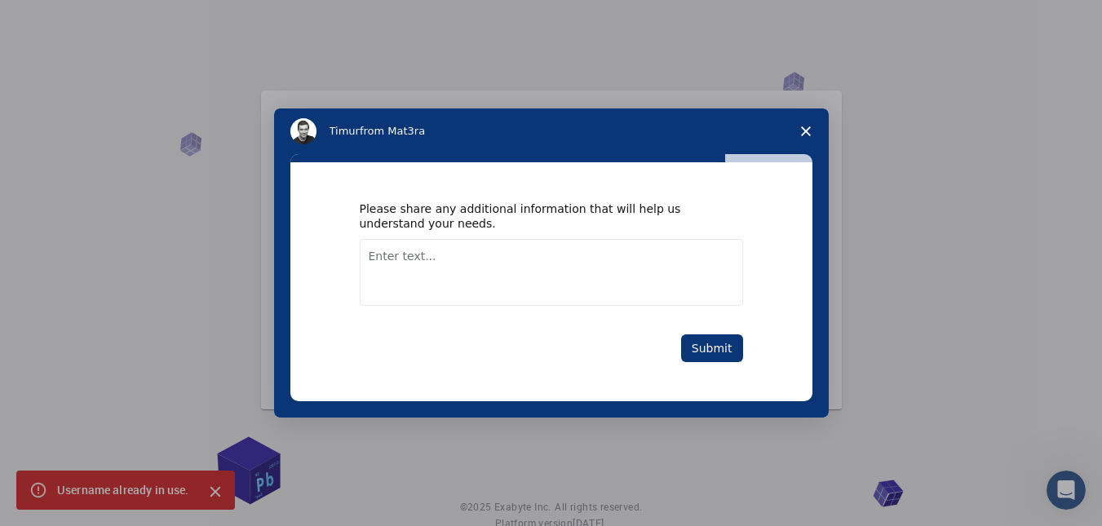
click at [529, 288] on textarea "Enter text..." at bounding box center [551, 272] width 383 height 67
type textarea "need computing infra"
click at [690, 342] on button "Submit" at bounding box center [712, 348] width 62 height 28
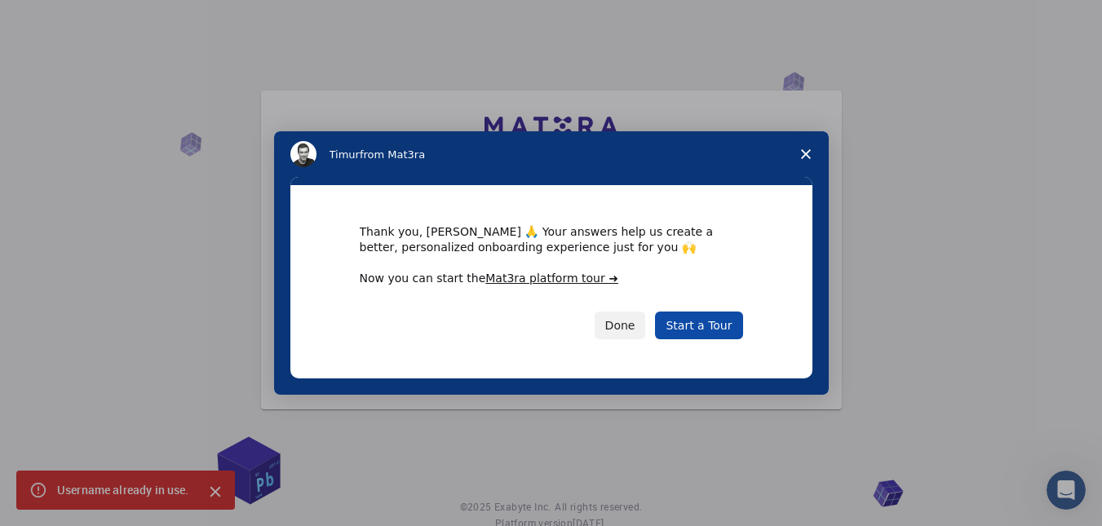
click at [722, 325] on link "Start a Tour" at bounding box center [698, 325] width 87 height 28
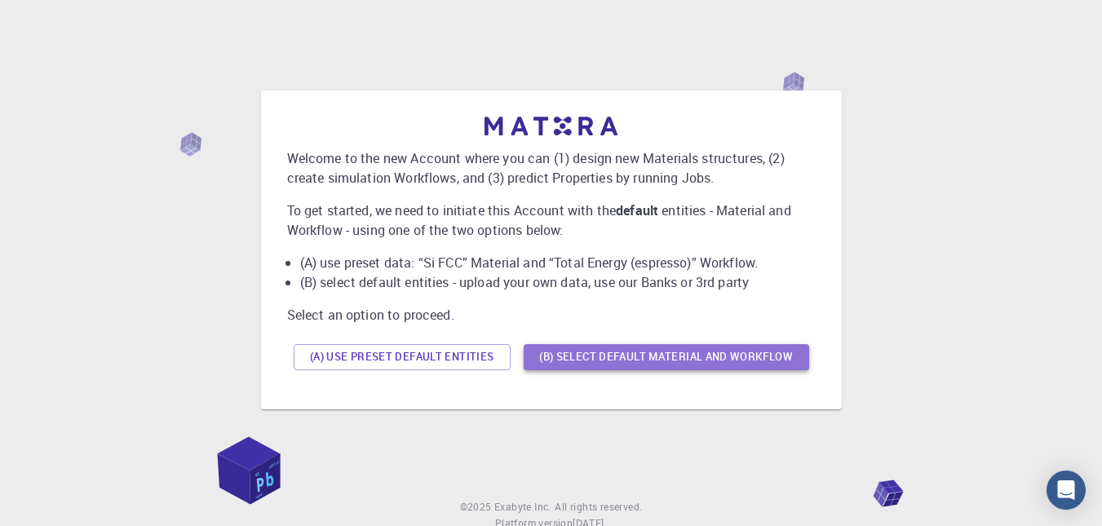
click at [663, 360] on button "(B) Select default material and workflow" at bounding box center [665, 357] width 285 height 26
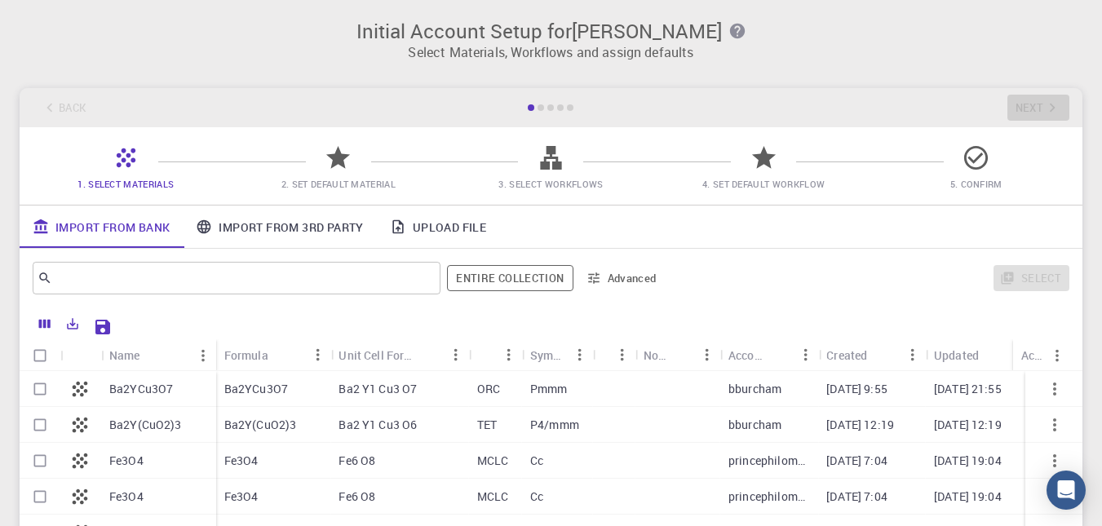
click at [542, 110] on div at bounding box center [540, 107] width 7 height 7
click at [281, 263] on div "​" at bounding box center [237, 278] width 408 height 33
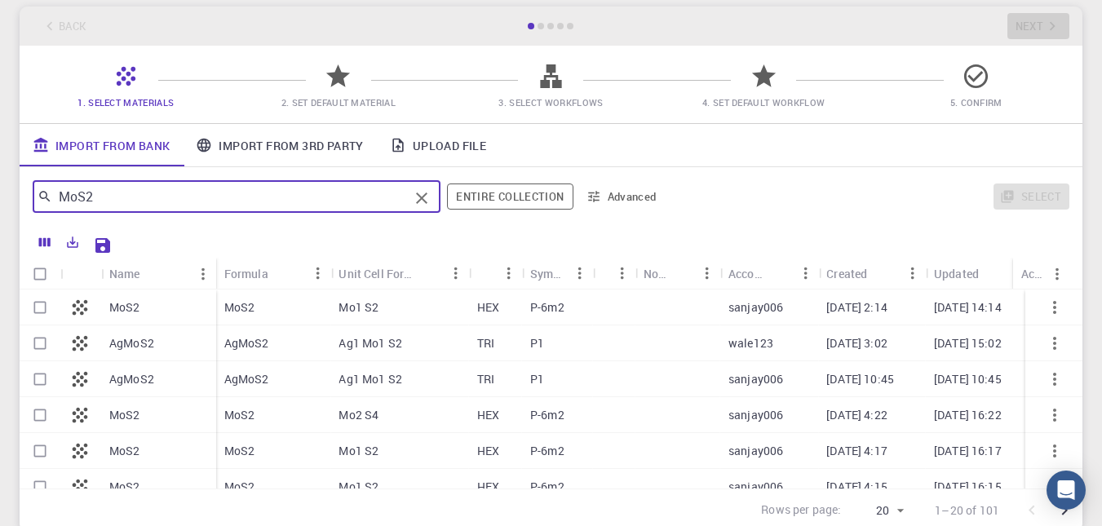
scroll to position [91, 0]
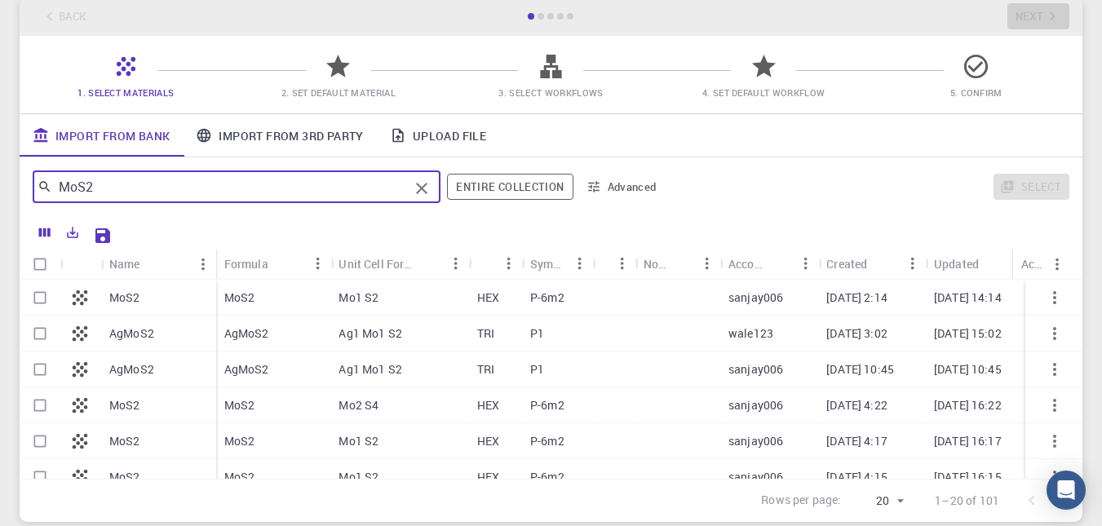
type input "MoS2"
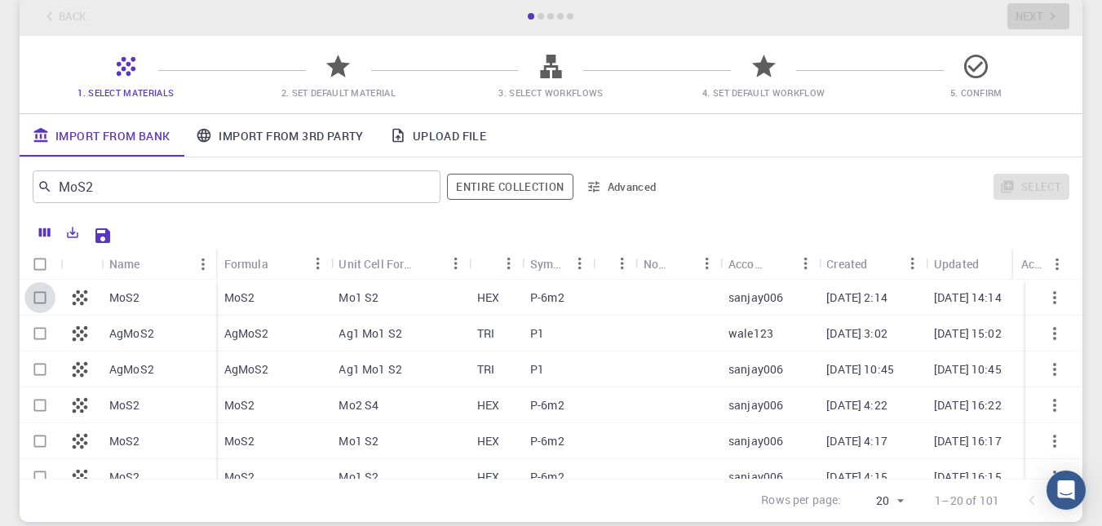
click at [38, 298] on input "Select row" at bounding box center [39, 297] width 31 height 31
checkbox input "true"
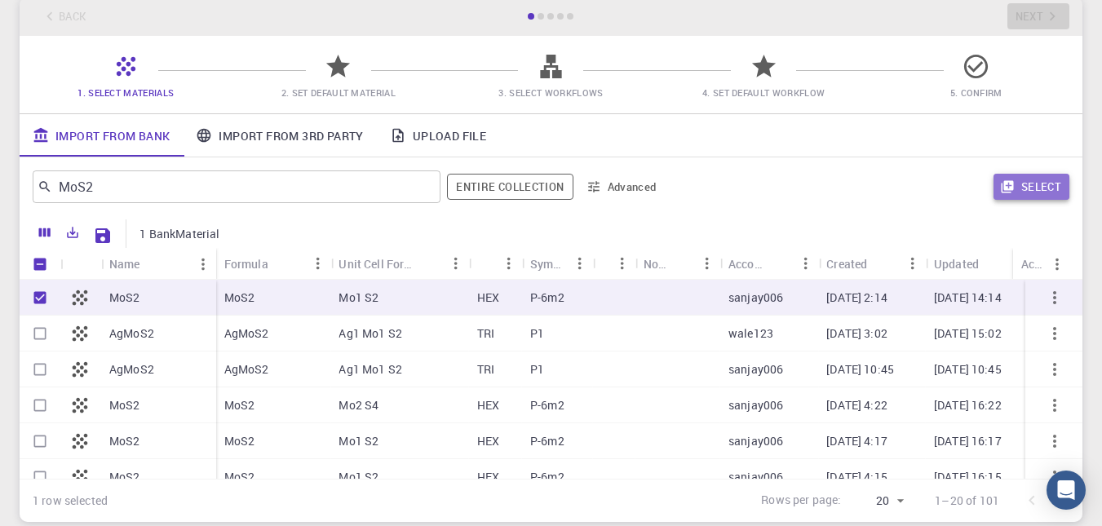
click at [1028, 190] on button "Select" at bounding box center [1031, 187] width 76 height 26
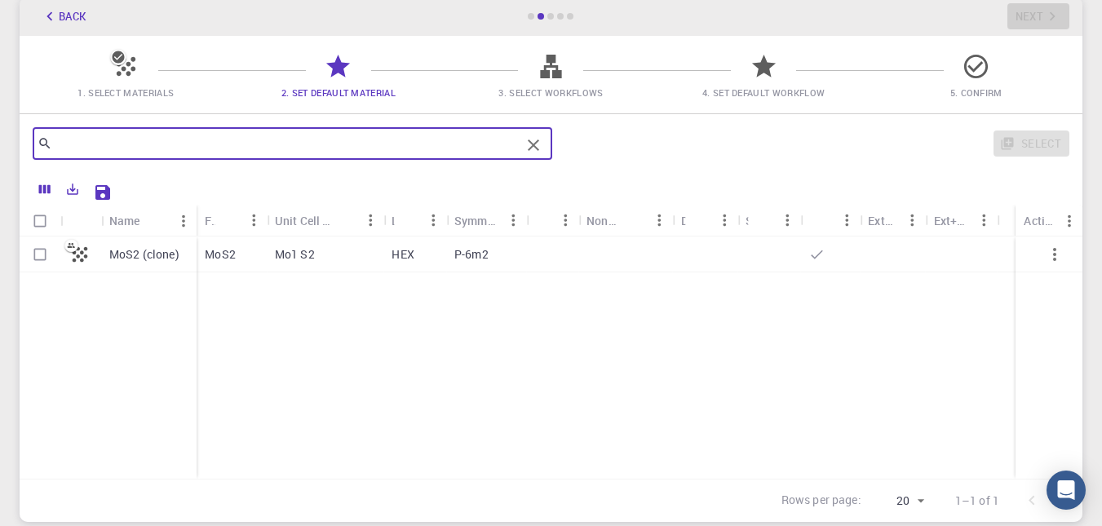
click at [224, 146] on input "text" at bounding box center [286, 143] width 468 height 23
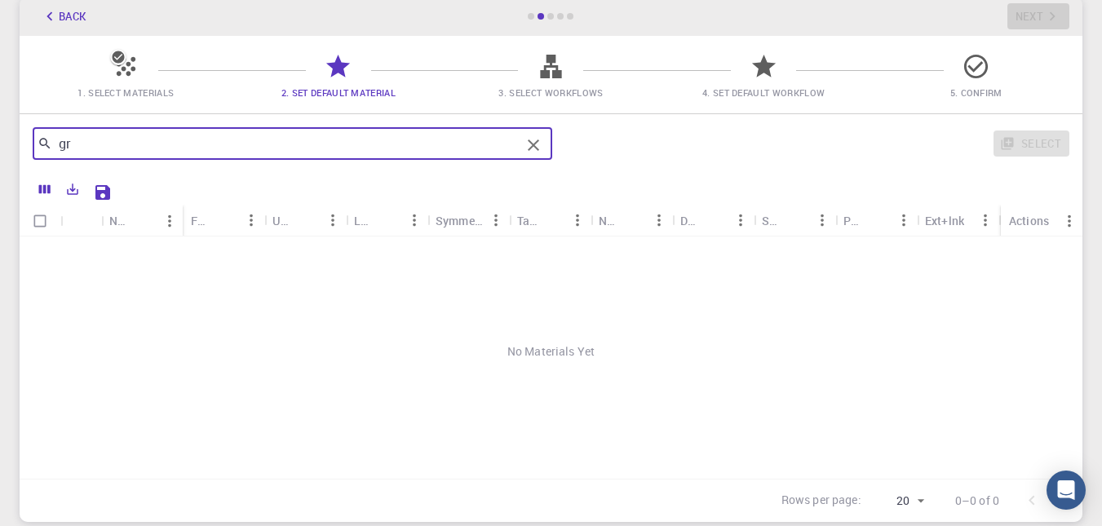
type input "g"
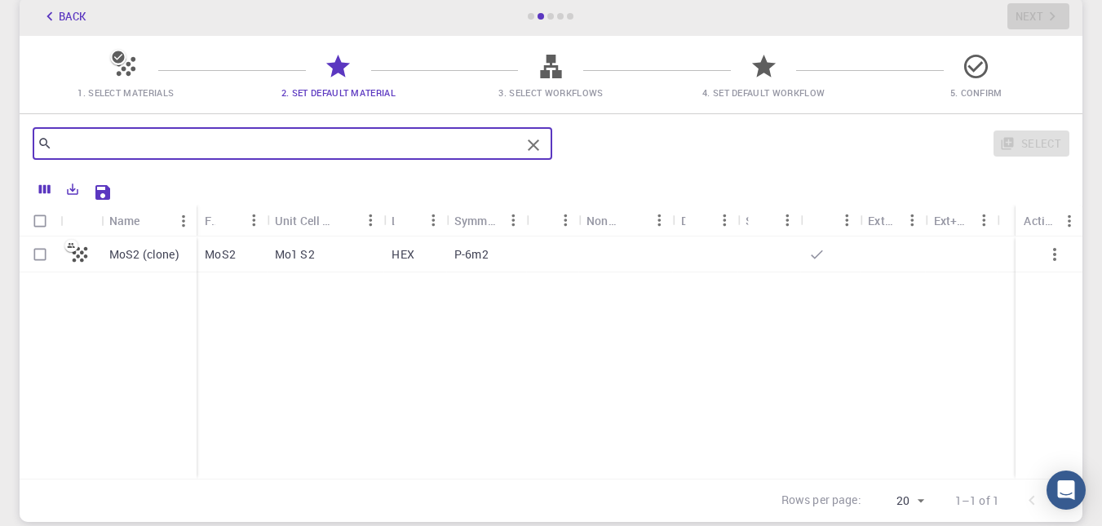
click at [529, 148] on icon "Clear" at bounding box center [533, 145] width 20 height 20
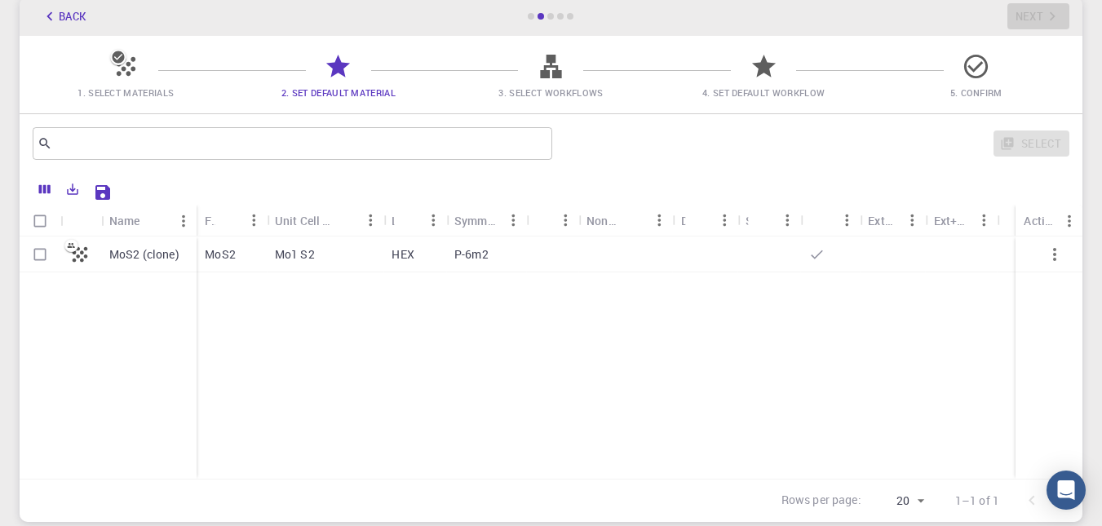
click at [127, 67] on icon at bounding box center [126, 66] width 29 height 29
click at [56, 23] on icon "button" at bounding box center [50, 16] width 18 height 18
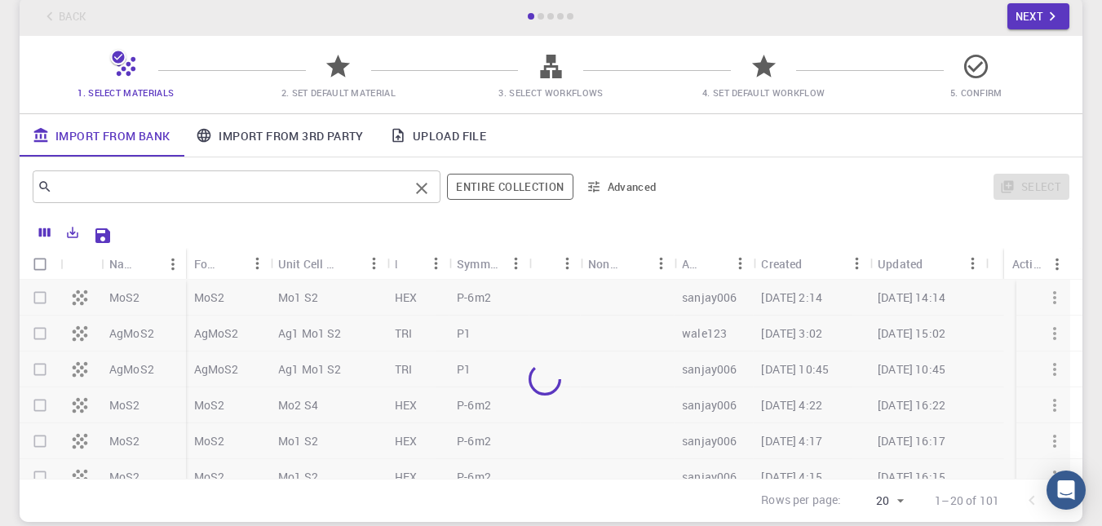
click at [137, 187] on input "text" at bounding box center [230, 186] width 356 height 23
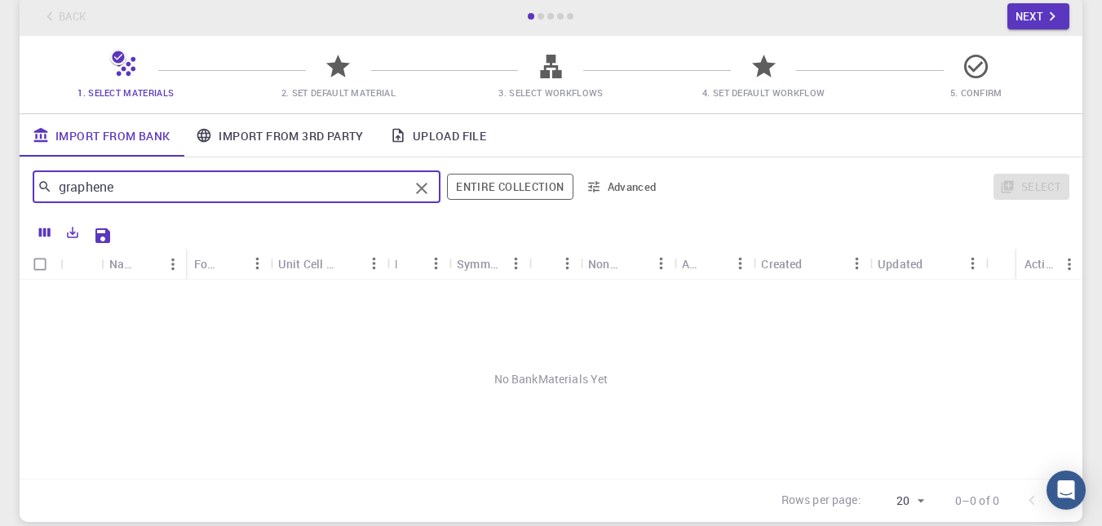
type input "graphene"
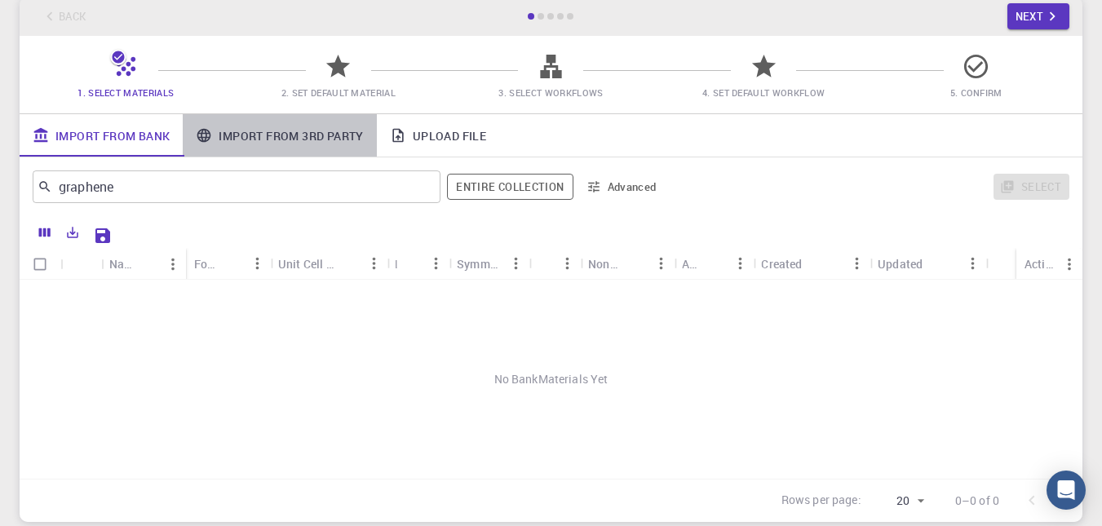
click at [256, 143] on link "Import From 3rd Party" at bounding box center [279, 135] width 193 height 42
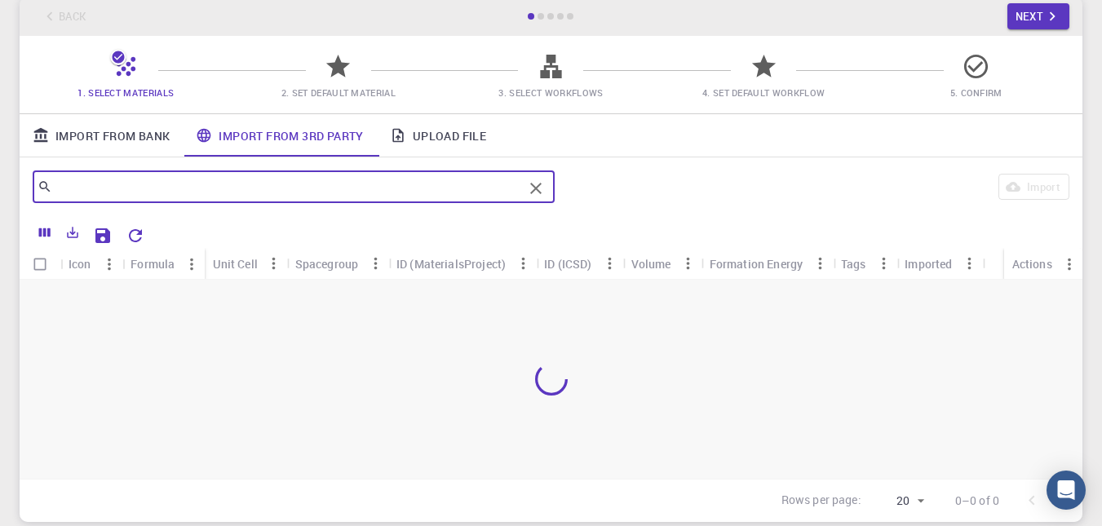
click at [205, 188] on input "text" at bounding box center [287, 186] width 470 height 23
type input "g"
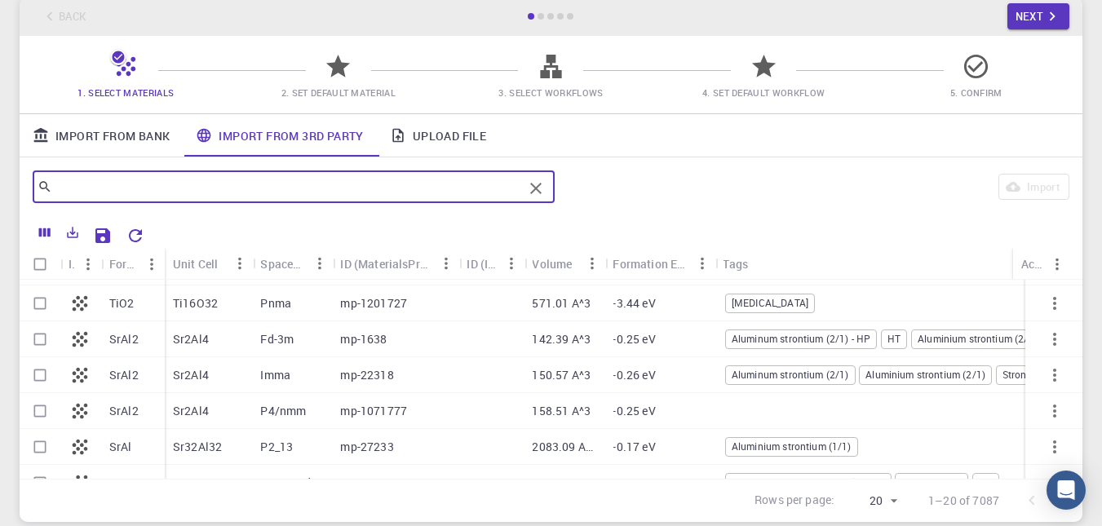
scroll to position [531, 0]
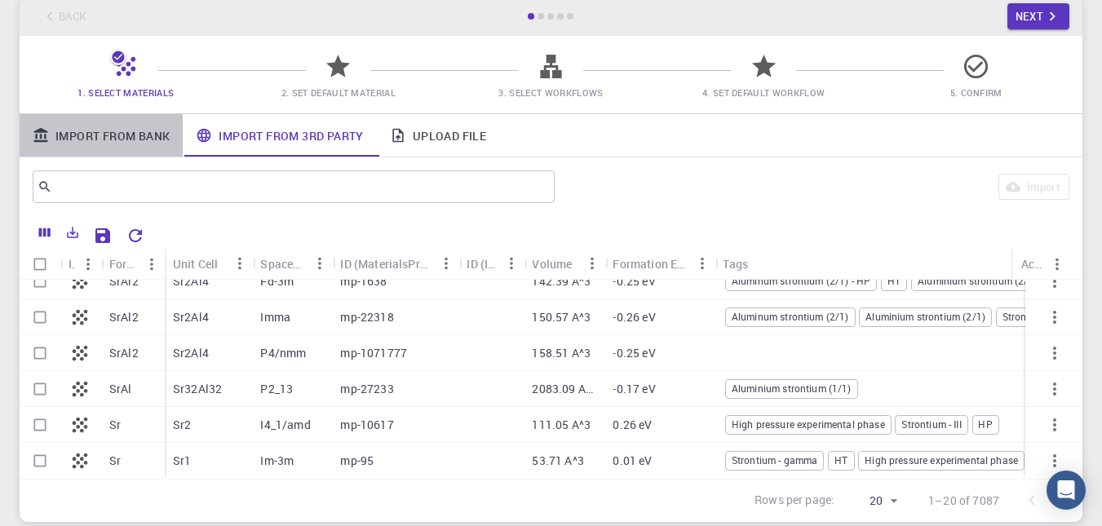
click at [128, 138] on link "Import From Bank" at bounding box center [101, 135] width 163 height 42
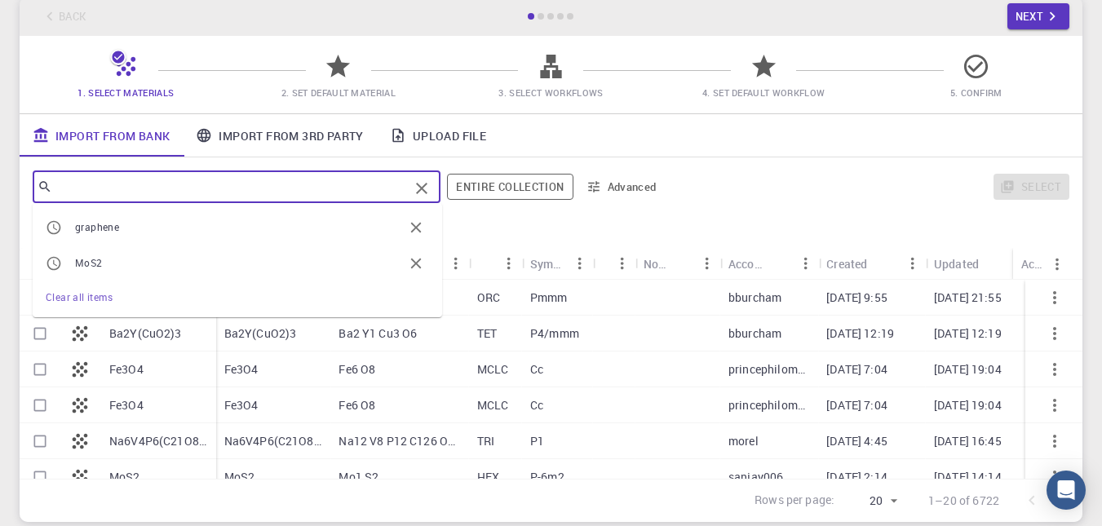
click at [141, 196] on input "text" at bounding box center [230, 186] width 356 height 23
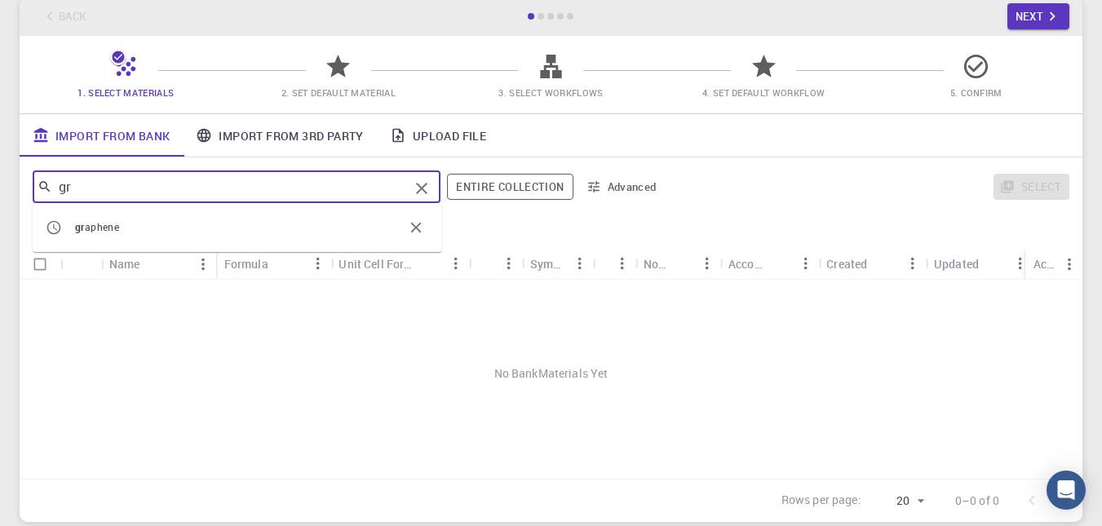
type input "g"
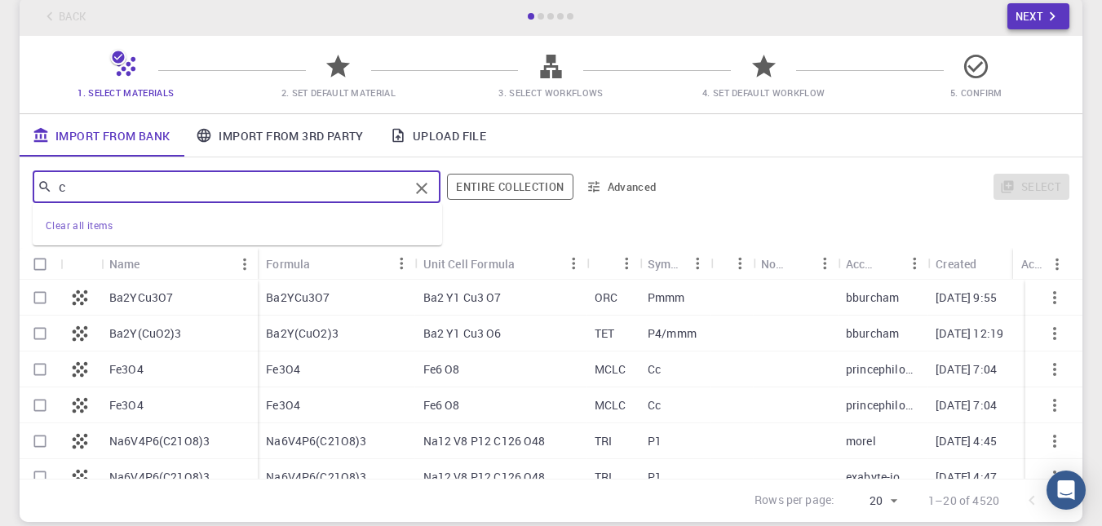
type input "c"
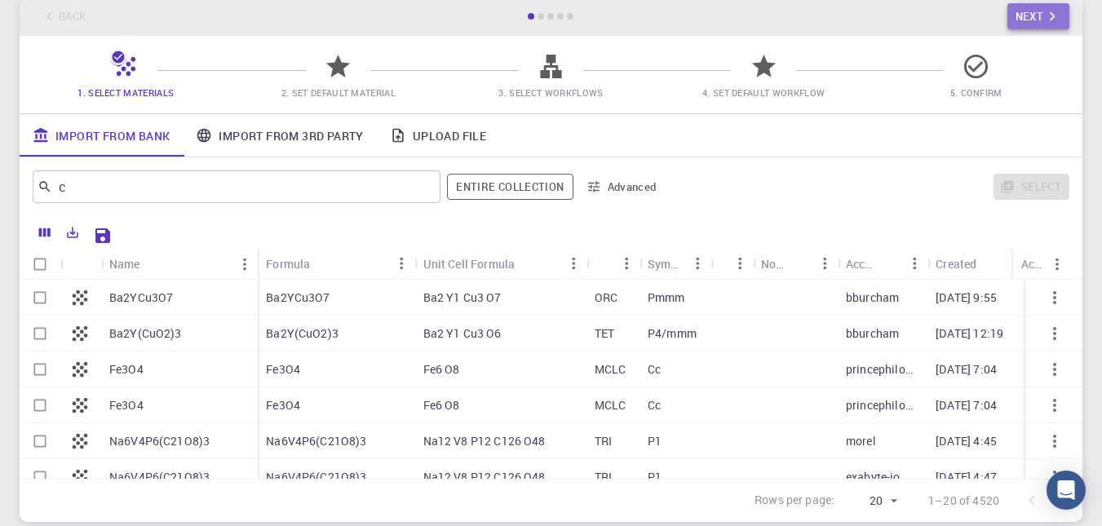
click at [1044, 18] on icon "button" at bounding box center [1052, 16] width 18 height 18
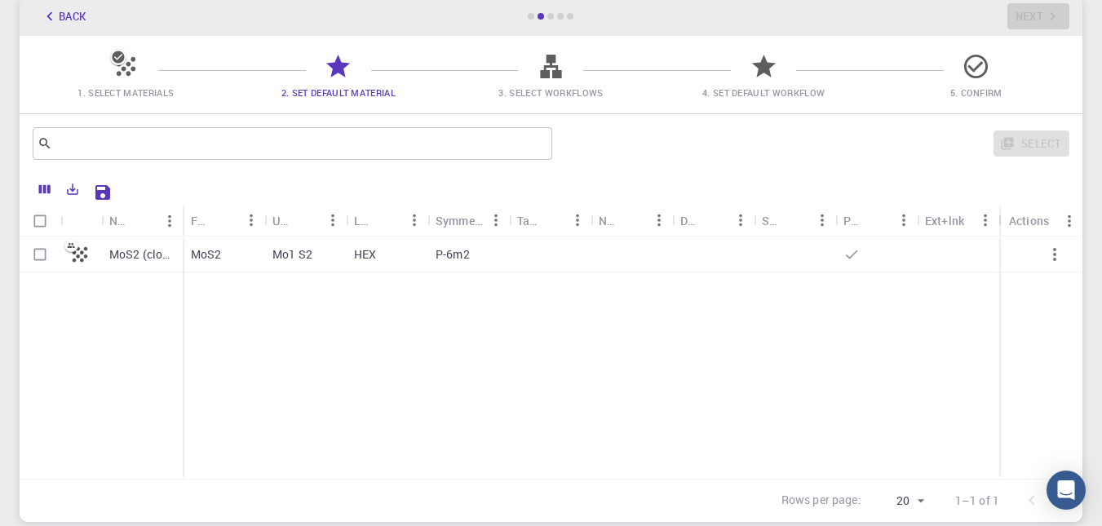
click at [42, 255] on input "Select row" at bounding box center [39, 254] width 31 height 31
checkbox input "true"
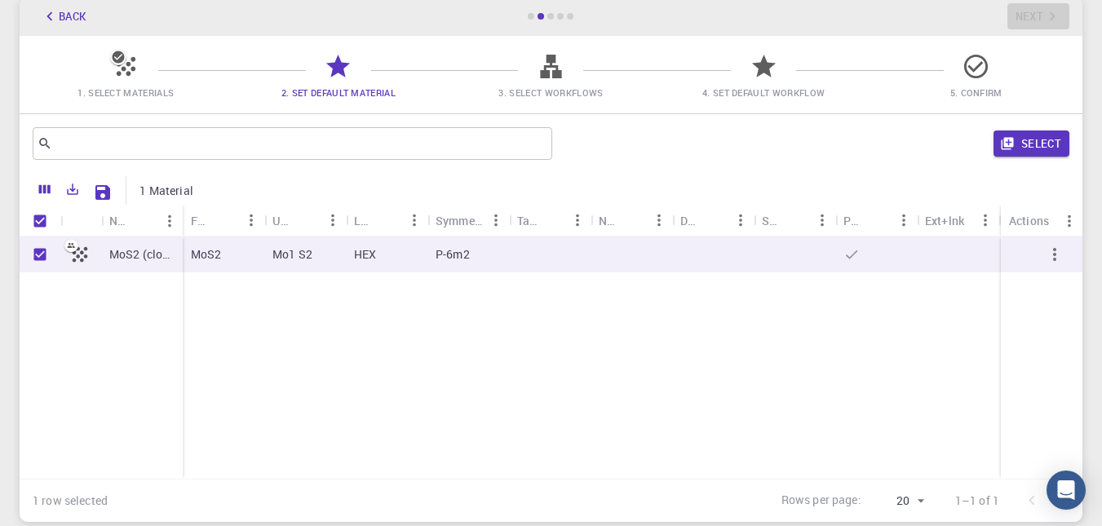
checkbox input "true"
click at [1028, 155] on button "Select" at bounding box center [1031, 143] width 76 height 26
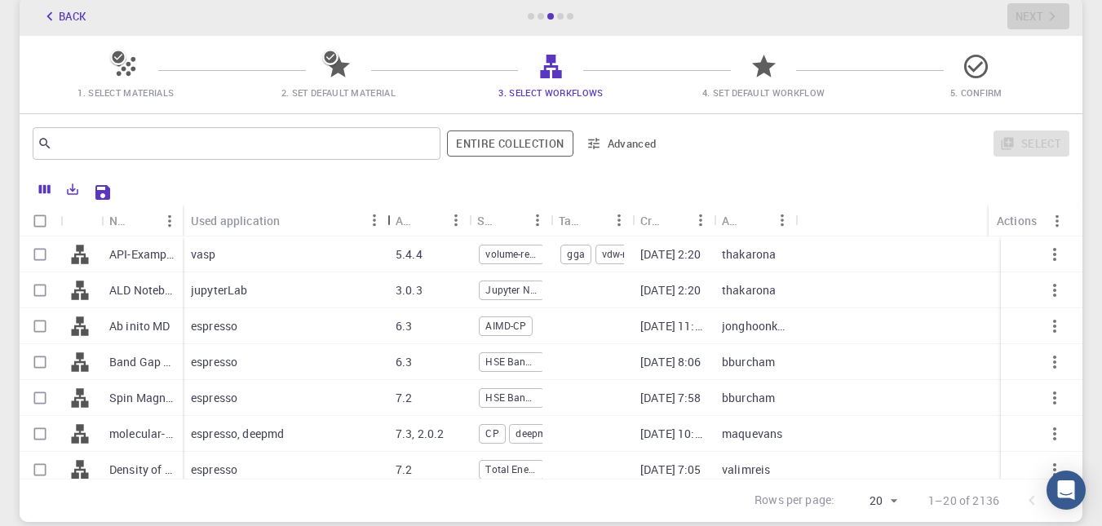
drag, startPoint x: 266, startPoint y: 223, endPoint x: 389, endPoint y: 235, distance: 123.7
click at [389, 235] on div "Used application" at bounding box center [389, 221] width 16 height 32
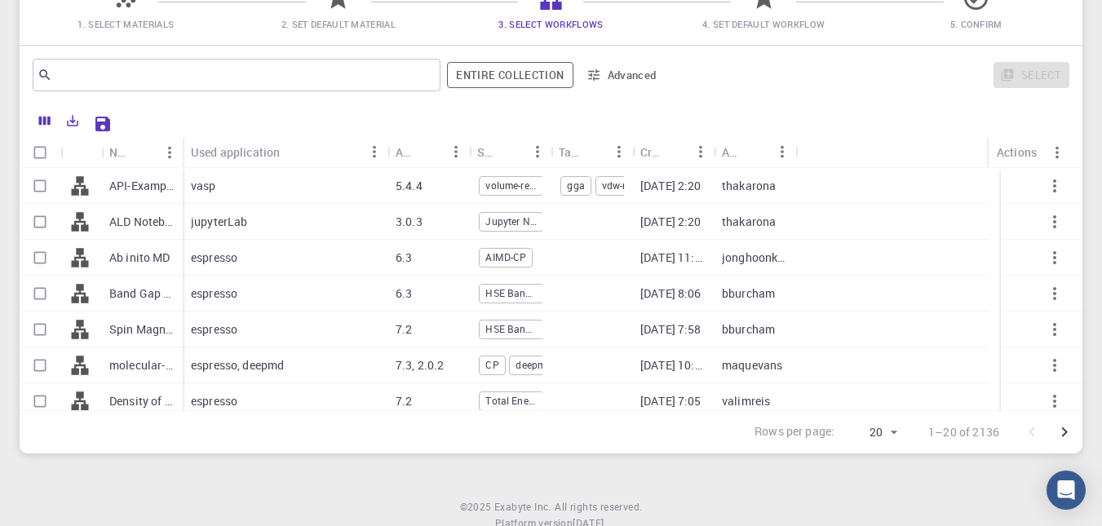
scroll to position [158, 0]
click at [236, 267] on div "espresso" at bounding box center [285, 259] width 205 height 36
checkbox input "true"
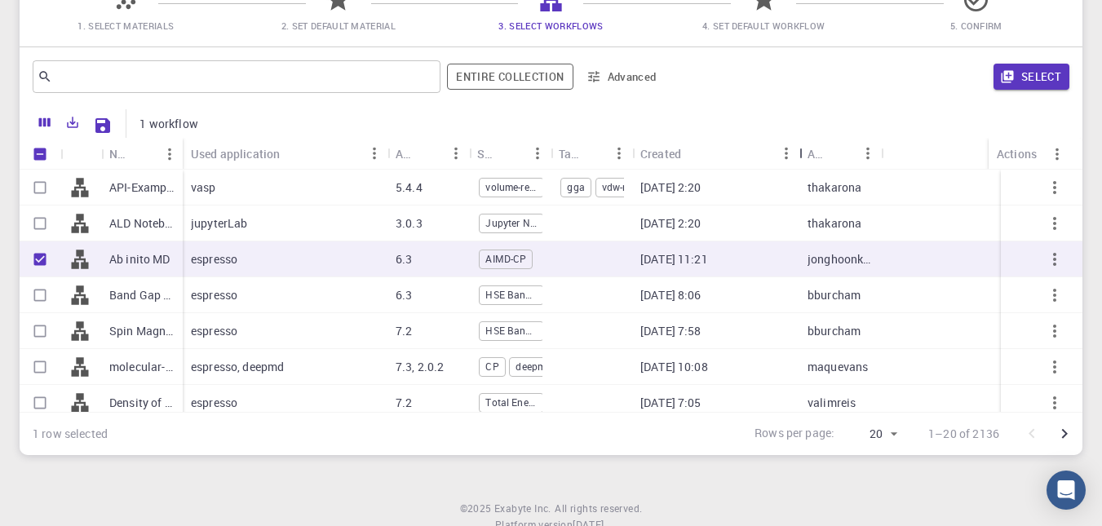
drag, startPoint x: 712, startPoint y: 153, endPoint x: 797, endPoint y: 149, distance: 85.7
click at [797, 149] on div "Created" at bounding box center [801, 154] width 16 height 32
click at [1045, 268] on icon "button" at bounding box center [1055, 260] width 20 height 20
click at [1045, 263] on icon "button" at bounding box center [1055, 260] width 20 height 20
click at [1032, 66] on button "Select" at bounding box center [1031, 77] width 76 height 26
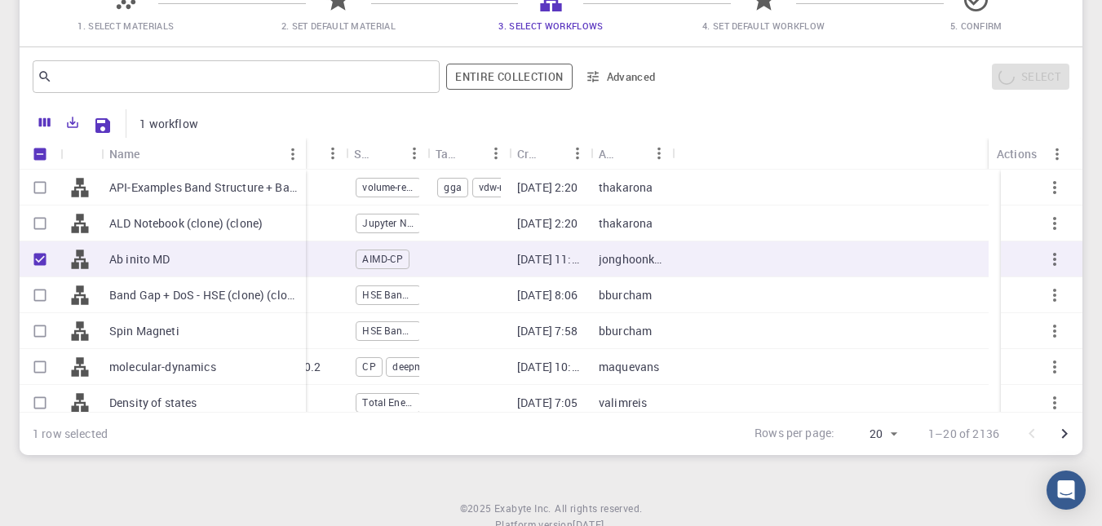
drag, startPoint x: 181, startPoint y: 149, endPoint x: 304, endPoint y: 155, distance: 123.3
click at [304, 155] on div "Name" at bounding box center [307, 154] width 16 height 32
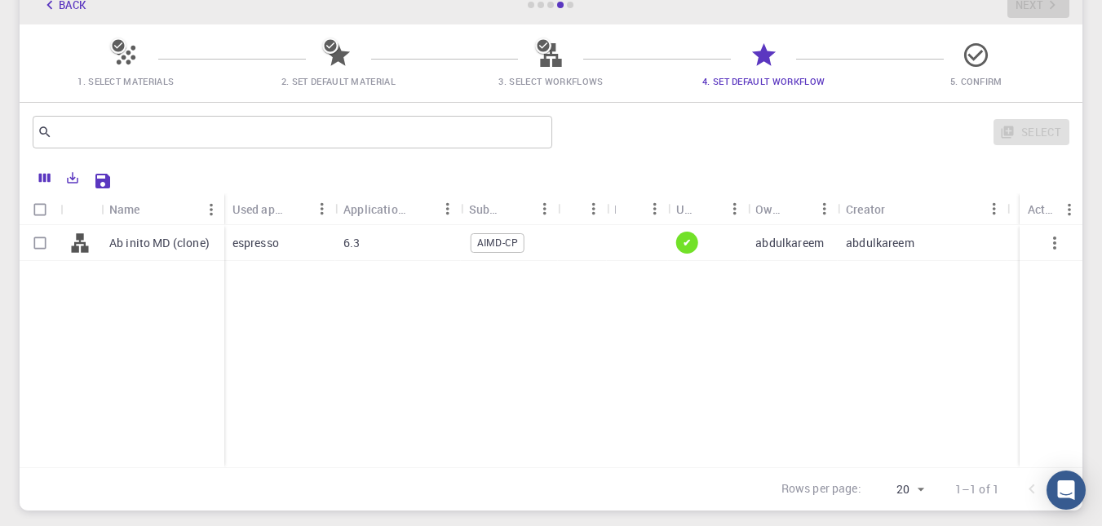
scroll to position [104, 0]
click at [46, 240] on input "Select row" at bounding box center [39, 242] width 31 height 31
checkbox input "true"
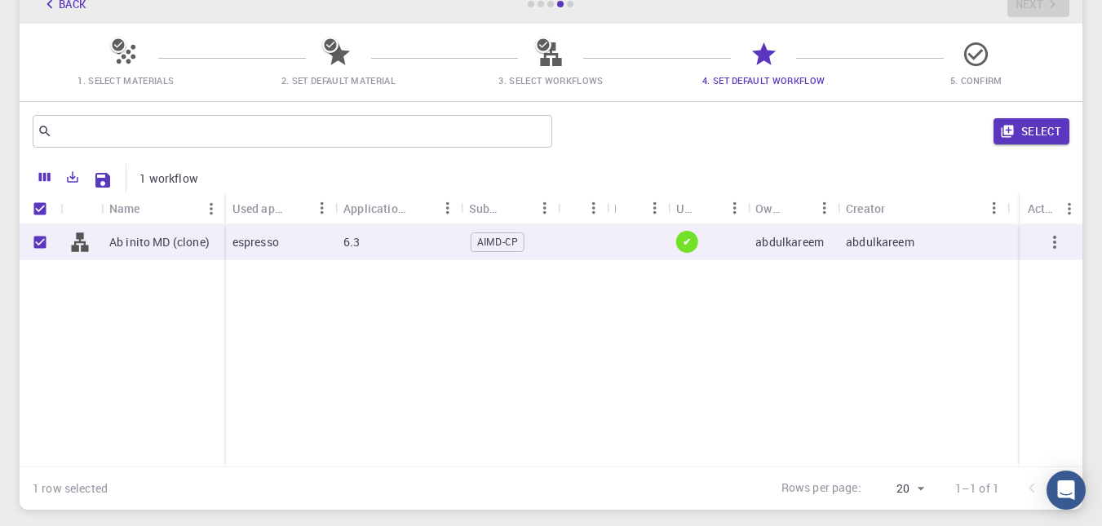
checkbox input "true"
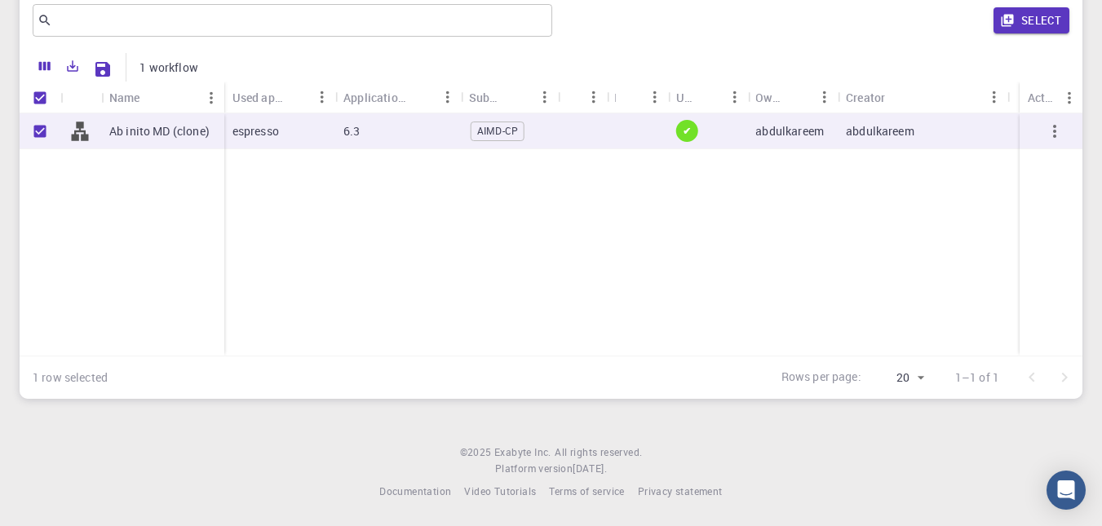
scroll to position [0, 0]
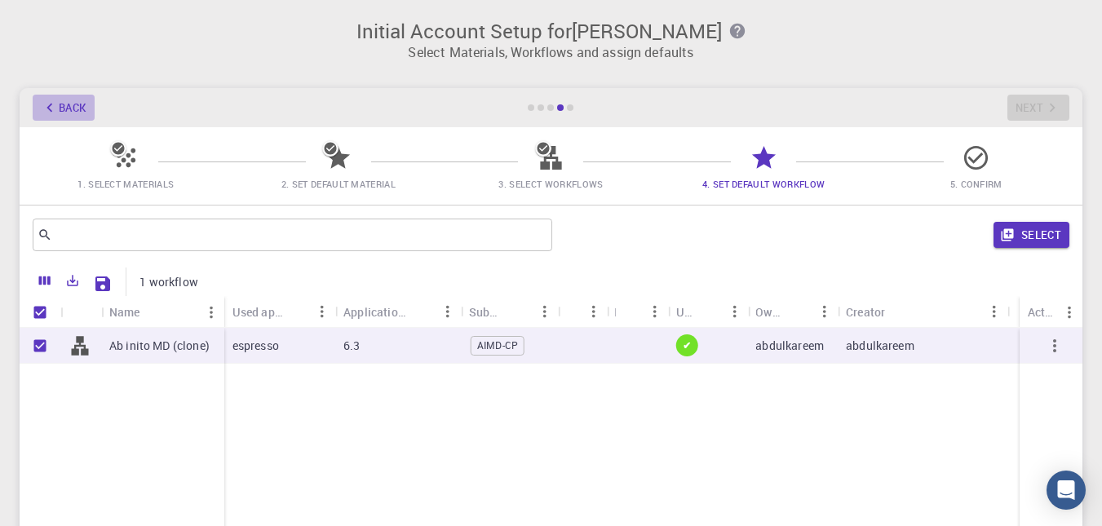
click at [42, 111] on icon "button" at bounding box center [50, 108] width 18 height 18
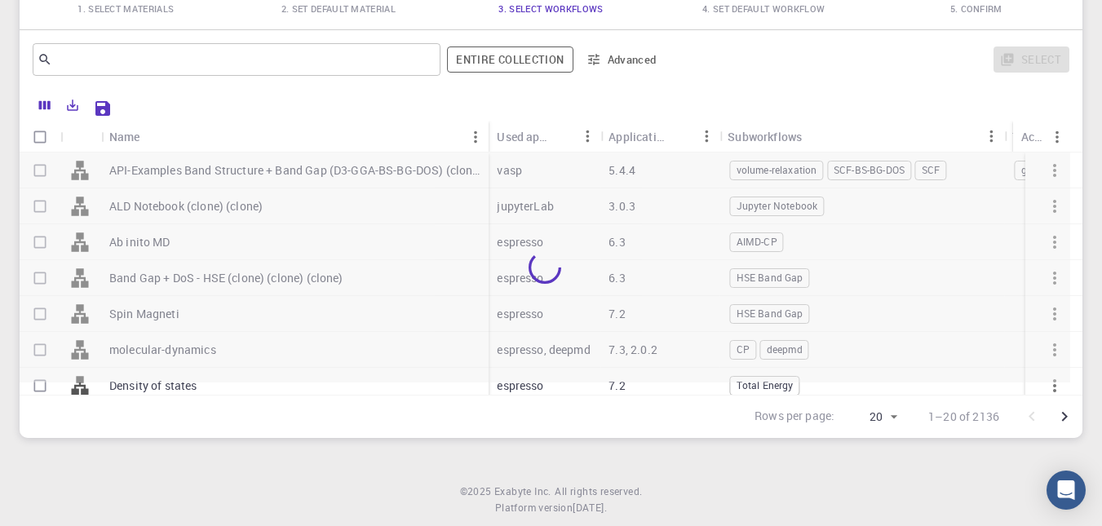
scroll to position [197, 0]
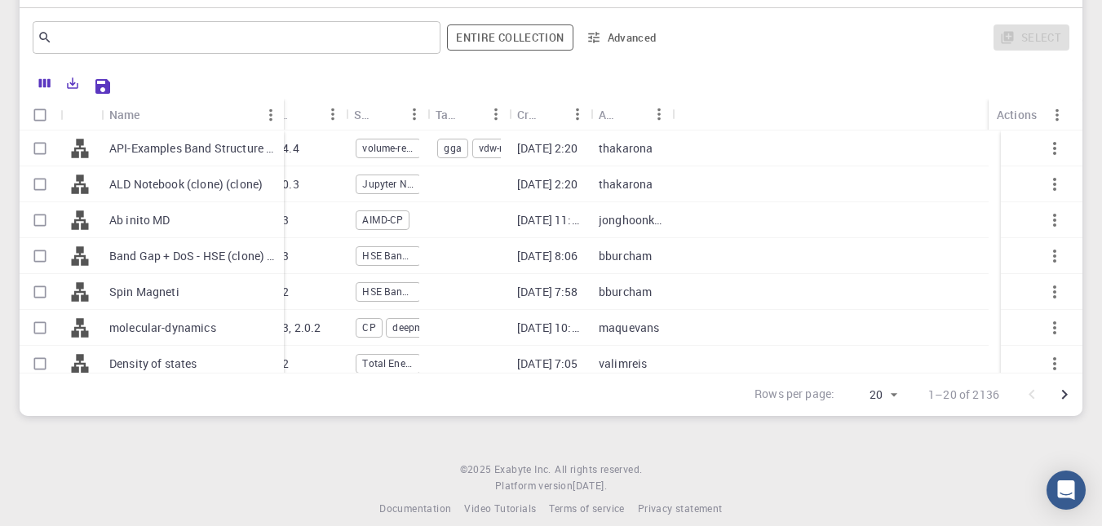
drag, startPoint x: 180, startPoint y: 108, endPoint x: 281, endPoint y: 125, distance: 102.4
click at [281, 125] on div "Name" at bounding box center [285, 115] width 16 height 32
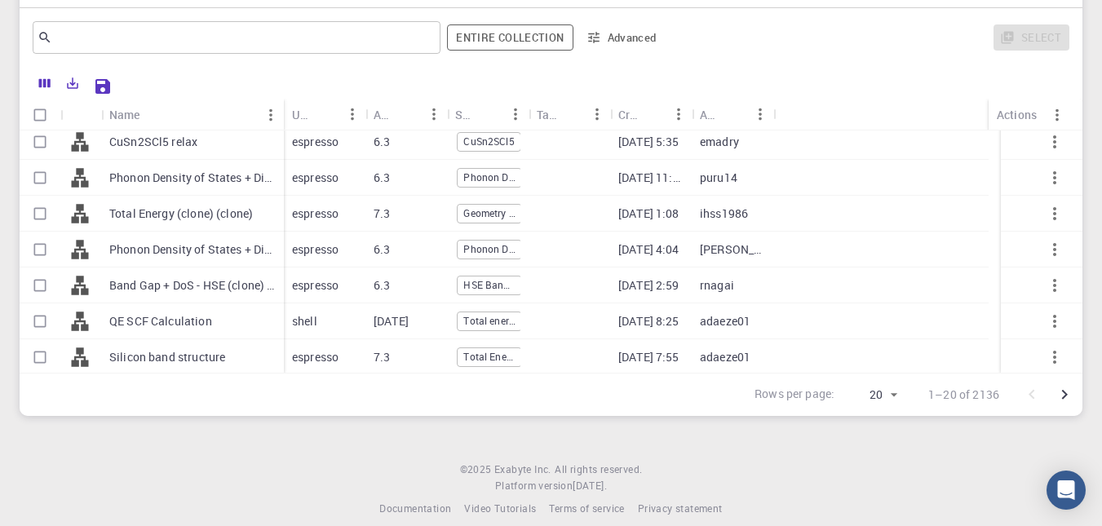
scroll to position [475, 0]
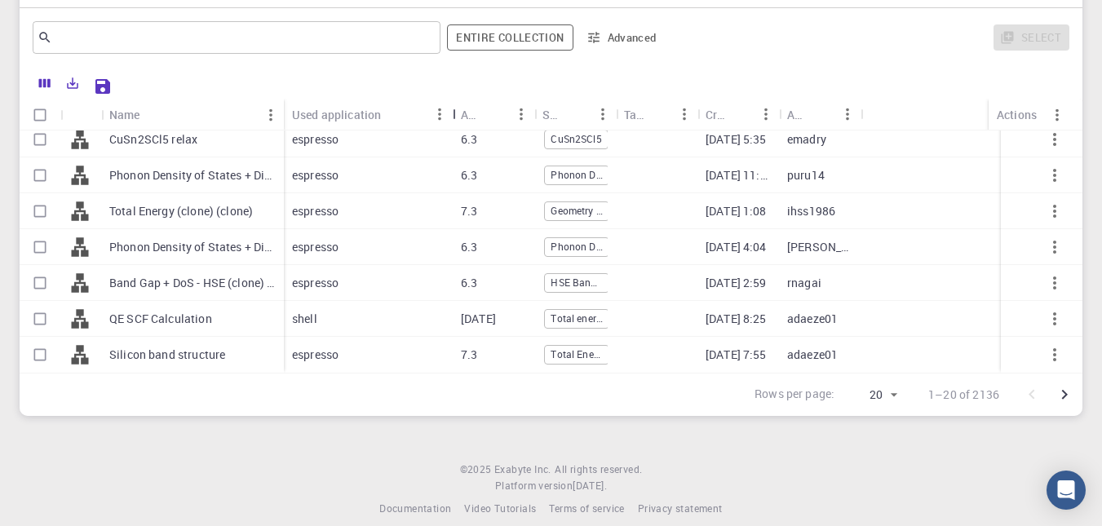
drag, startPoint x: 370, startPoint y: 113, endPoint x: 457, endPoint y: 129, distance: 87.8
click at [457, 129] on div "Used application" at bounding box center [454, 115] width 16 height 32
click at [889, 395] on body "Initial Account Setup for ABDUL KAREEM T Select Materials, Workflows and assign…" at bounding box center [551, 173] width 1102 height 740
click at [872, 457] on li "100" at bounding box center [872, 462] width 61 height 29
type input "100"
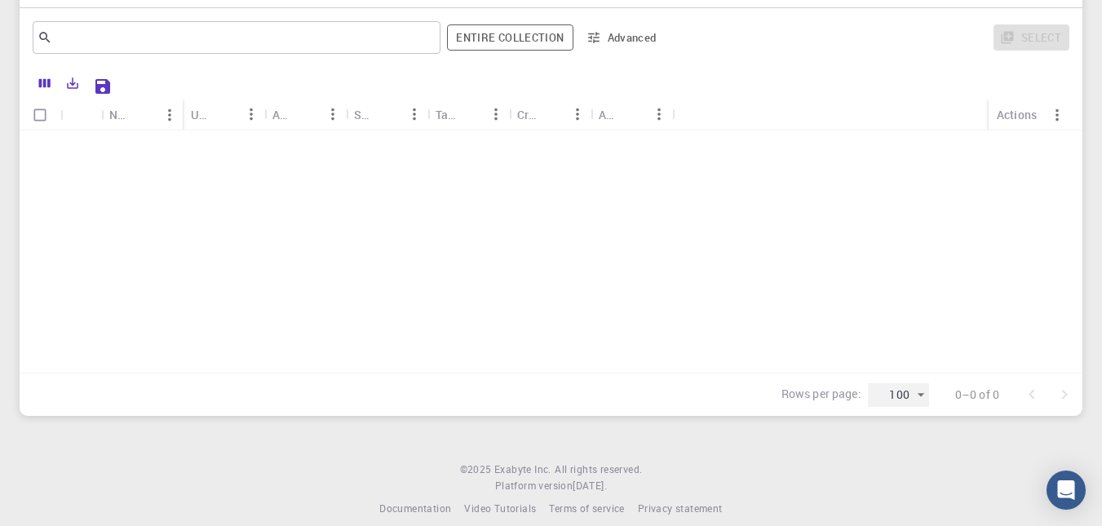
scroll to position [338, 0]
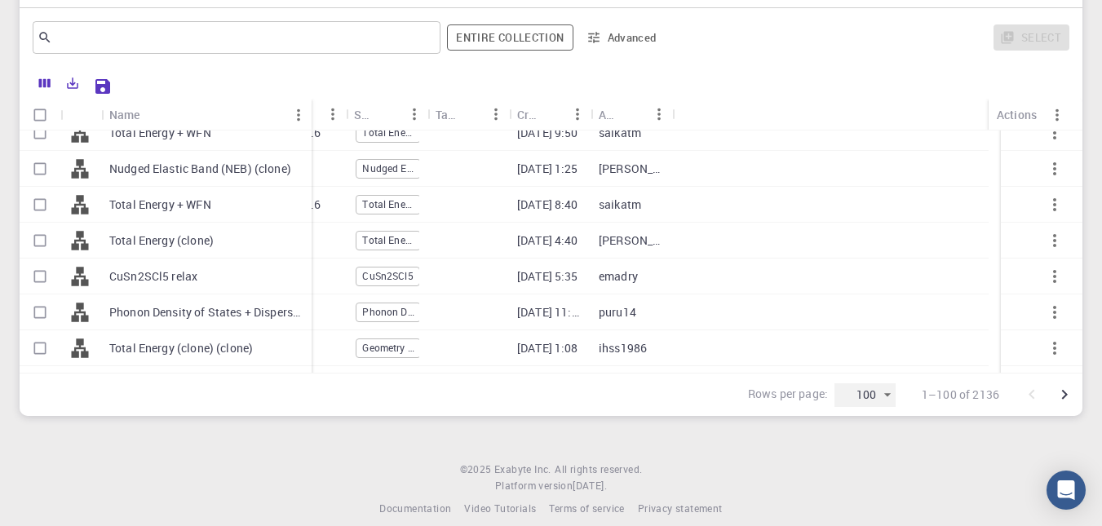
drag, startPoint x: 179, startPoint y: 114, endPoint x: 307, endPoint y: 125, distance: 129.3
click at [307, 125] on div "Name" at bounding box center [313, 115] width 16 height 32
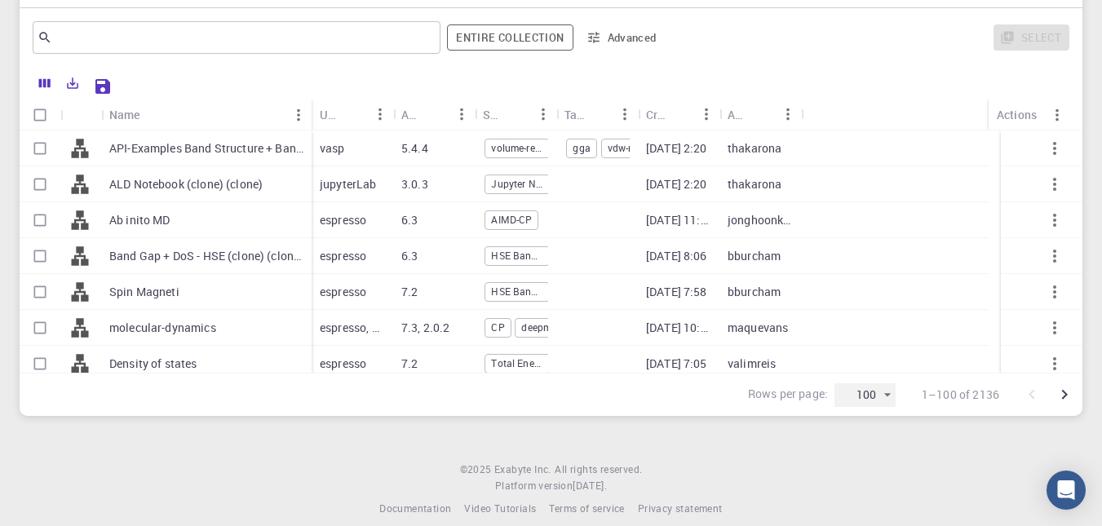
scroll to position [0, 0]
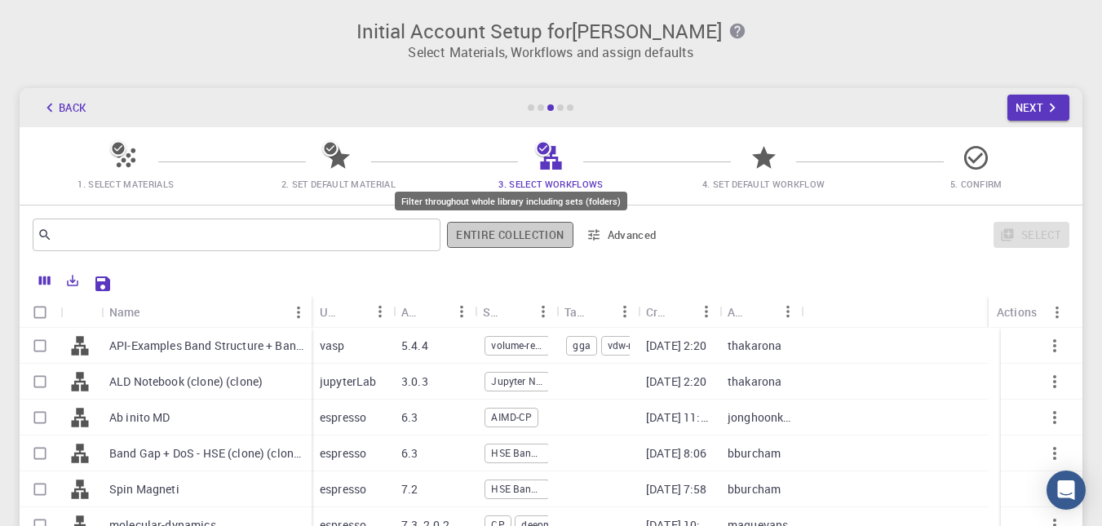
click at [518, 242] on button "Entire collection" at bounding box center [510, 235] width 126 height 26
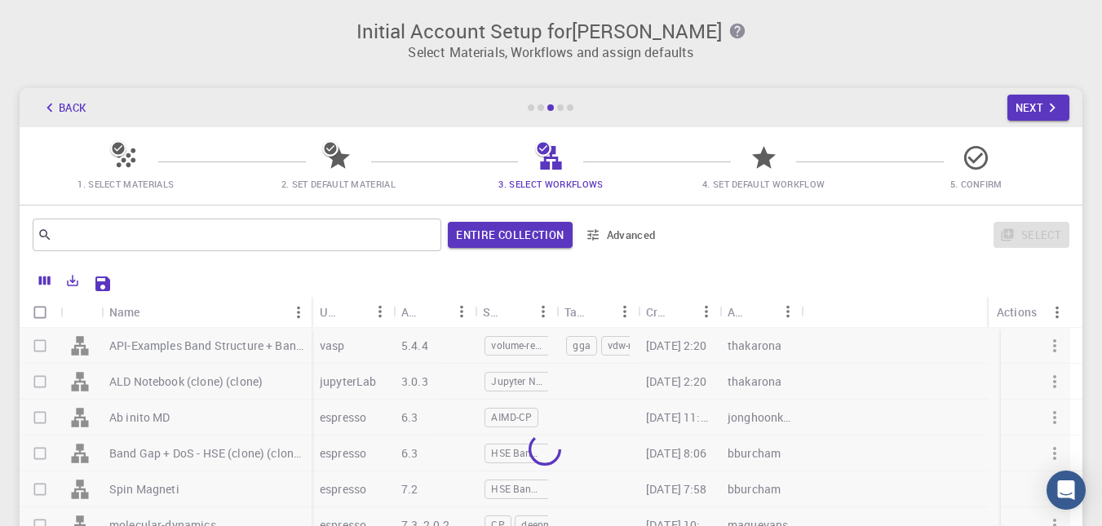
click at [596, 233] on icon "button" at bounding box center [592, 234] width 15 height 15
